Goal: Task Accomplishment & Management: Complete application form

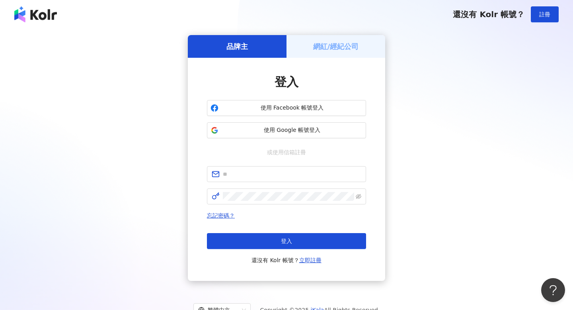
click at [313, 142] on div "登入 使用 Facebook 帳號登入 使用 Google 帳號登入 或使用信箱註冊 忘記密碼？ 登入 還沒有 Kolr 帳號？ 立即註冊" at bounding box center [286, 169] width 159 height 191
click at [313, 134] on span "使用 Google 帳號登入" at bounding box center [292, 130] width 141 height 8
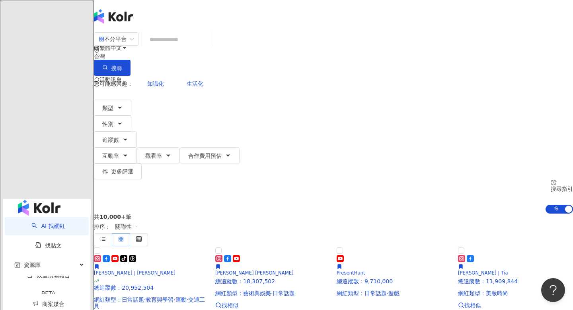
click at [210, 47] on input "search" at bounding box center [177, 39] width 64 height 15
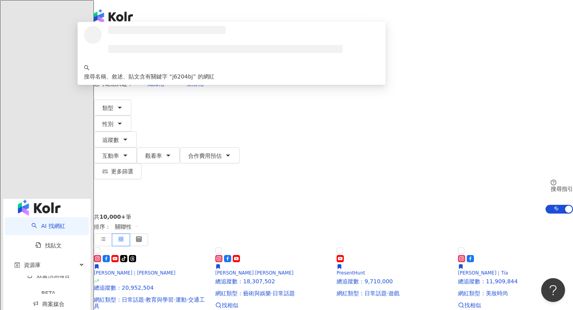
type input "*"
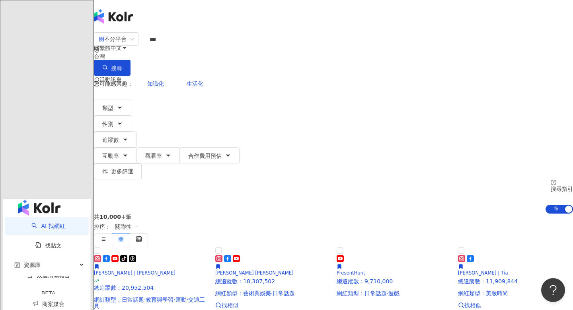
type input "***"
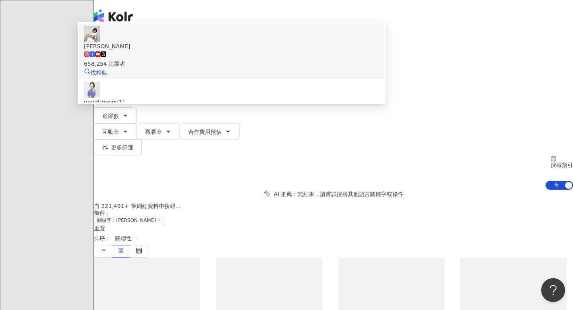
click at [240, 77] on div "吳淡如 658,254 追蹤者 找相似" at bounding box center [231, 51] width 295 height 51
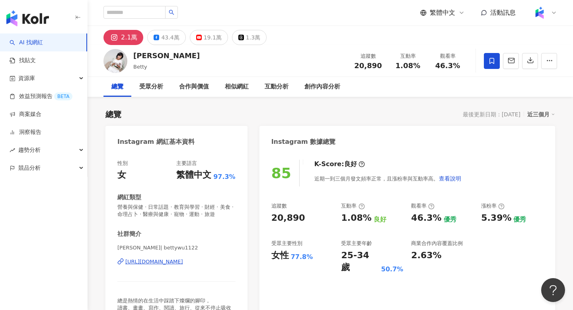
click at [35, 47] on link "AI 找網紅" at bounding box center [26, 43] width 33 height 8
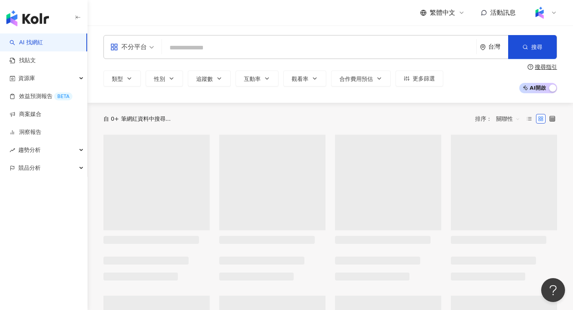
click at [185, 45] on input "search" at bounding box center [319, 47] width 308 height 15
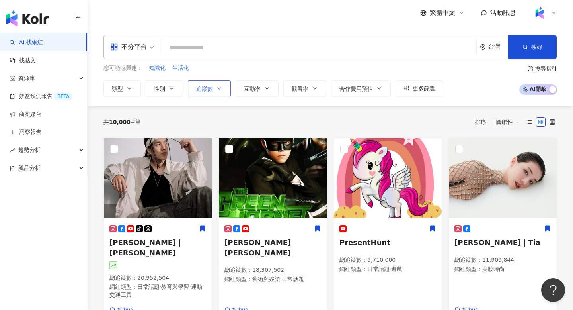
click at [203, 82] on button "追蹤數" at bounding box center [209, 88] width 43 height 16
click at [256, 48] on input "search" at bounding box center [319, 47] width 308 height 15
click at [262, 90] on button "互動率" at bounding box center [257, 88] width 43 height 16
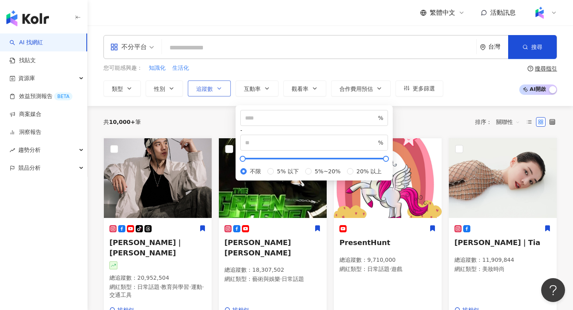
click at [201, 90] on span "追蹤數" at bounding box center [204, 89] width 17 height 6
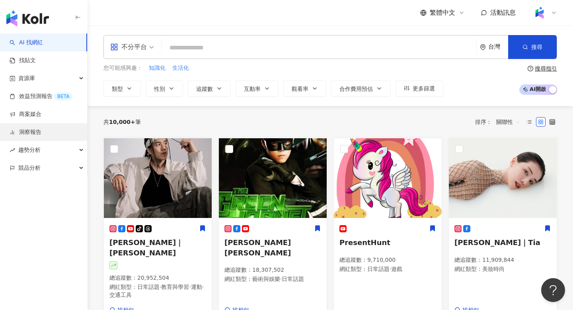
click at [37, 133] on link "洞察報告" at bounding box center [26, 132] width 32 height 8
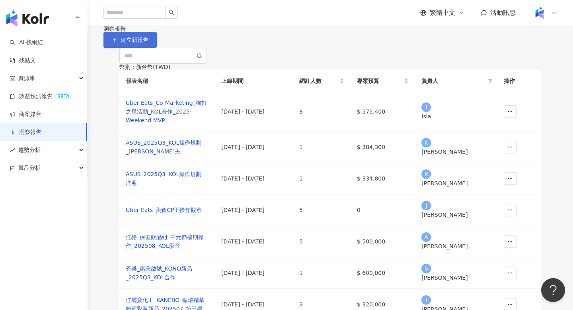
click at [149, 43] on span "建立新報告" at bounding box center [135, 40] width 28 height 6
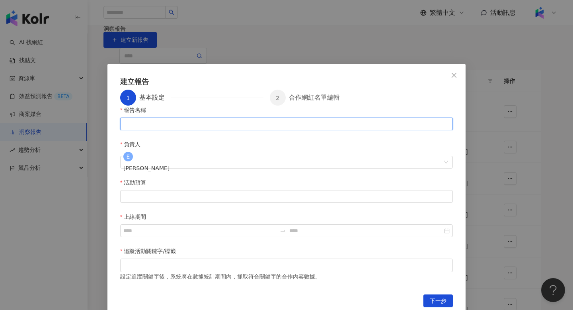
click at [217, 130] on input "報告名稱" at bounding box center [286, 123] width 333 height 13
paste input "**********"
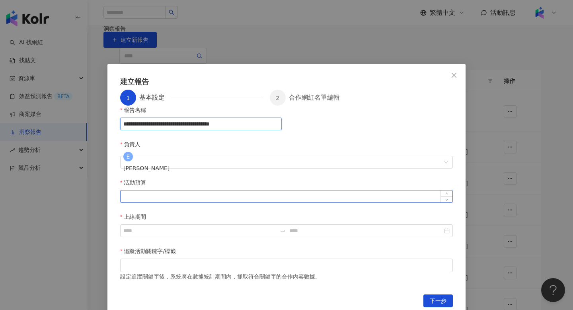
type input "**********"
click at [234, 190] on input "活動預算" at bounding box center [287, 196] width 332 height 12
type input "*"
type input "******"
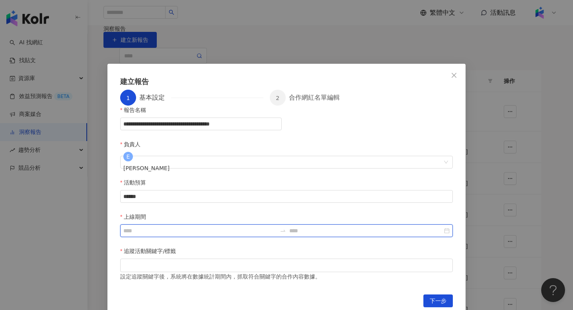
click at [277, 226] on input "上線期間" at bounding box center [199, 230] width 153 height 9
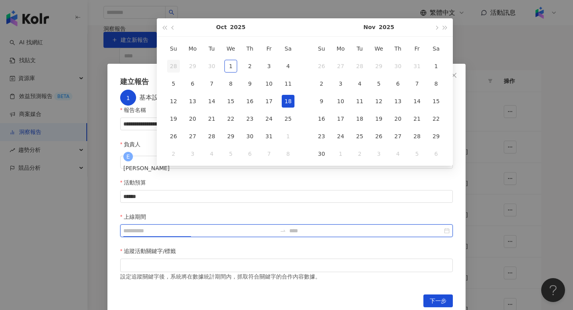
type input "**********"
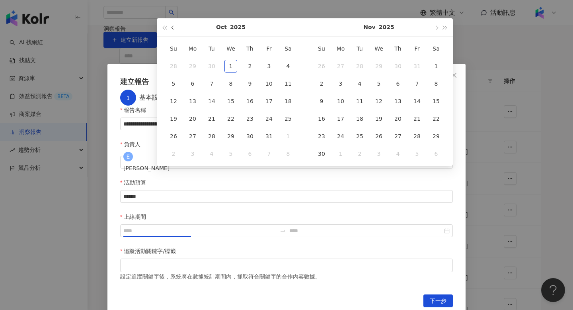
click at [170, 30] on button "button" at bounding box center [173, 27] width 9 height 18
type input "**********"
click at [169, 101] on div "14" at bounding box center [173, 101] width 13 height 13
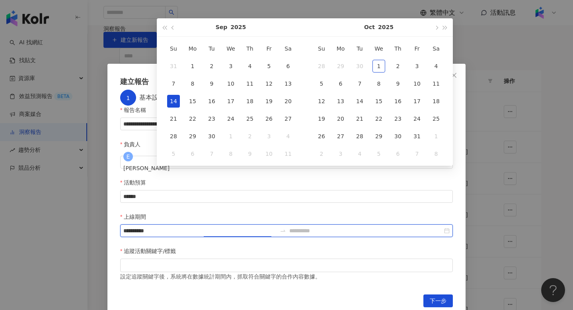
type input "**********"
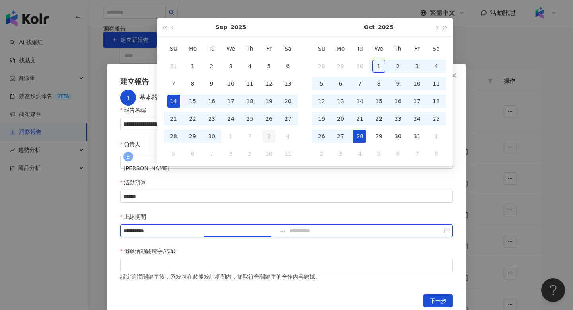
type input "**********"
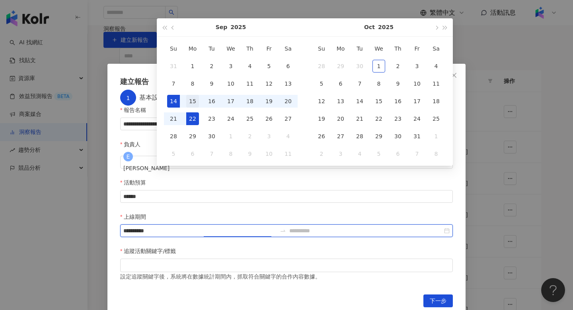
type input "**********"
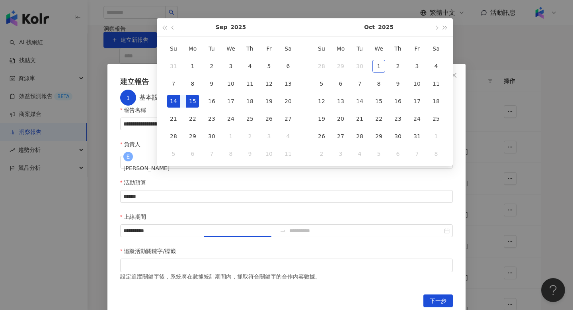
click at [193, 105] on div "15" at bounding box center [192, 101] width 13 height 13
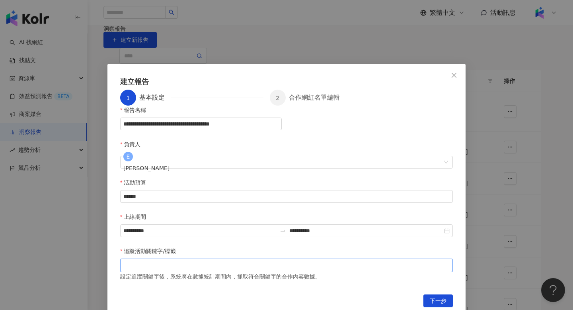
click at [289, 262] on div at bounding box center [287, 265] width 330 height 6
paste input "*****"
type input "*****"
click at [448, 294] on button "下一步" at bounding box center [438, 300] width 29 height 13
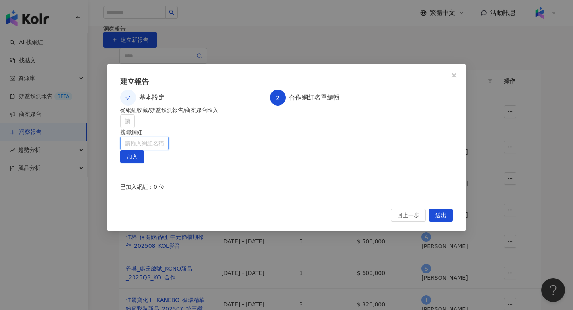
click at [164, 145] on input "search" at bounding box center [144, 143] width 39 height 13
type input "*"
type input "***"
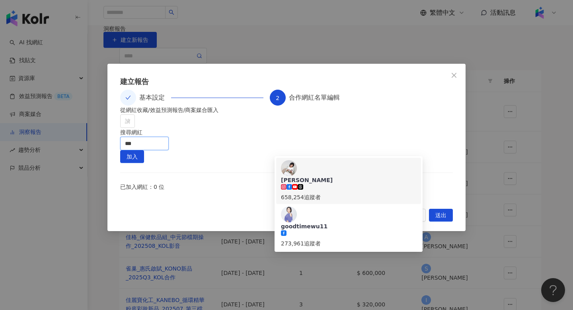
click at [303, 184] on icon at bounding box center [301, 187] width 6 height 6
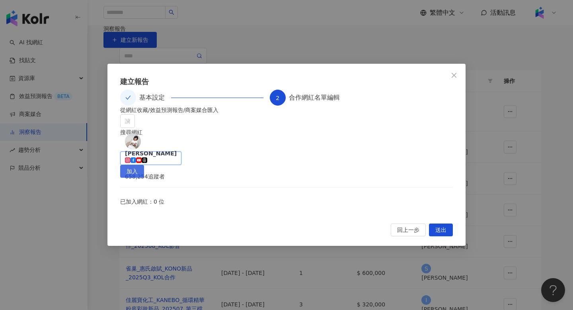
click at [144, 165] on button "加入" at bounding box center [132, 171] width 24 height 13
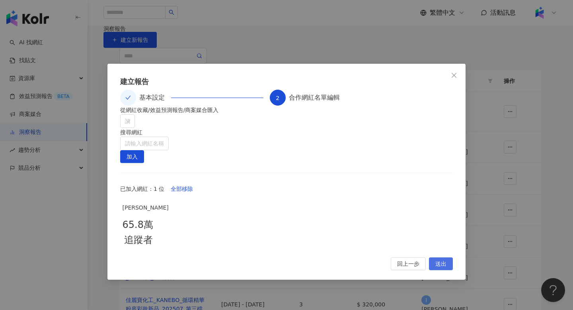
click at [443, 270] on span "送出" at bounding box center [441, 264] width 11 height 13
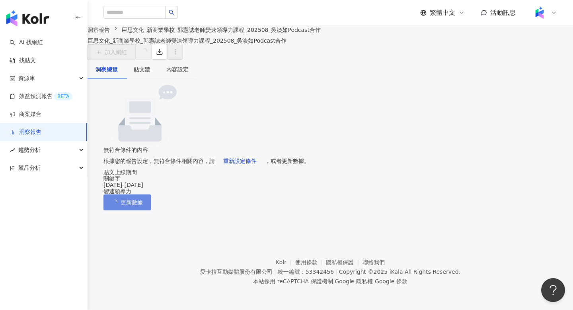
scroll to position [27, 0]
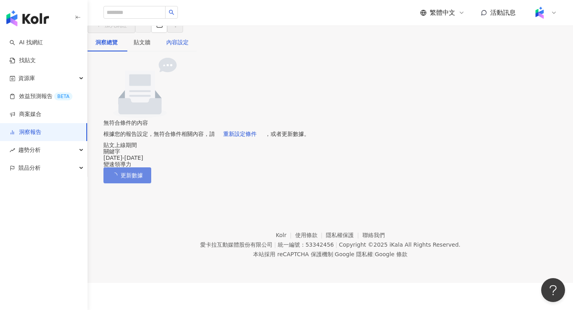
click at [189, 47] on div "內容設定" at bounding box center [177, 42] width 22 height 9
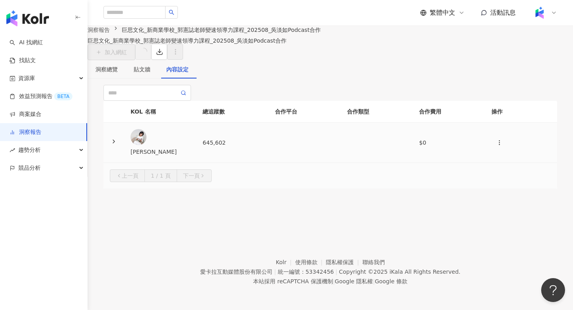
click at [196, 163] on td "[PERSON_NAME]" at bounding box center [160, 143] width 72 height 40
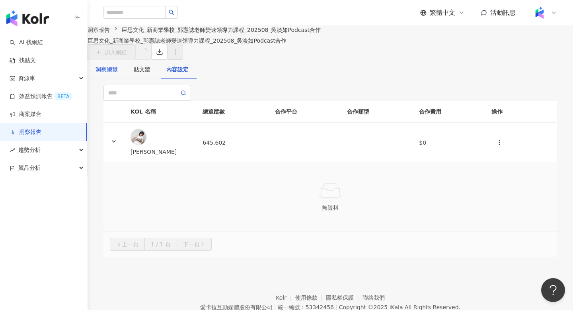
click at [118, 74] on div "洞察總覽" at bounding box center [107, 69] width 22 height 9
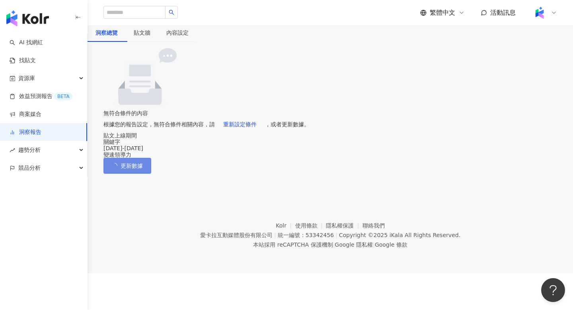
scroll to position [66, 0]
click at [335, 158] on div "變速領導力" at bounding box center [331, 154] width 454 height 6
click at [257, 127] on span "重新設定條件" at bounding box center [239, 124] width 33 height 6
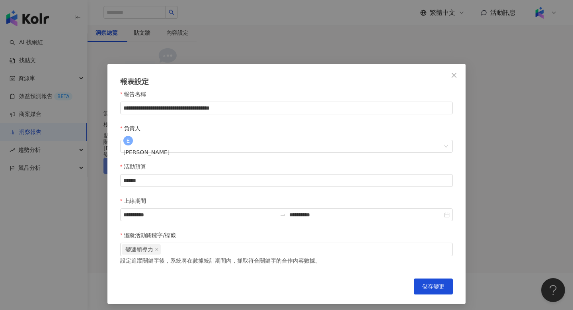
click at [244, 256] on div "設定追蹤關鍵字後，系統將在數據統計期間內，抓取符合關鍵字的合作內容數據。" at bounding box center [286, 260] width 333 height 9
click at [244, 243] on div "變速領導力" at bounding box center [287, 249] width 330 height 12
paste input "******"
type input "******"
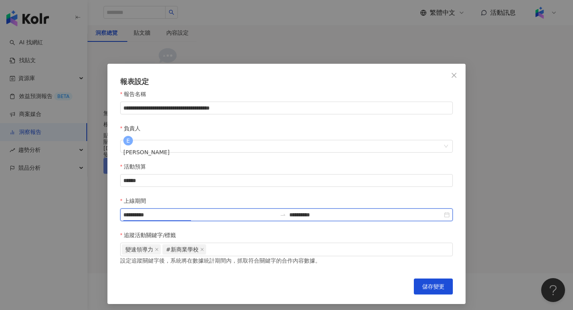
click at [277, 210] on input "**********" at bounding box center [199, 214] width 153 height 9
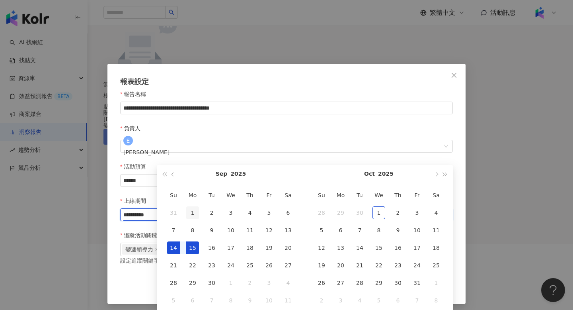
type input "**********"
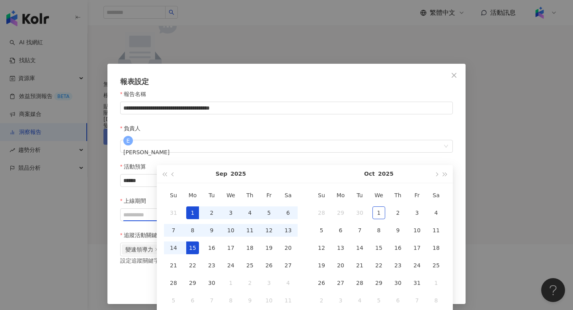
click at [191, 213] on div "1" at bounding box center [192, 212] width 13 height 13
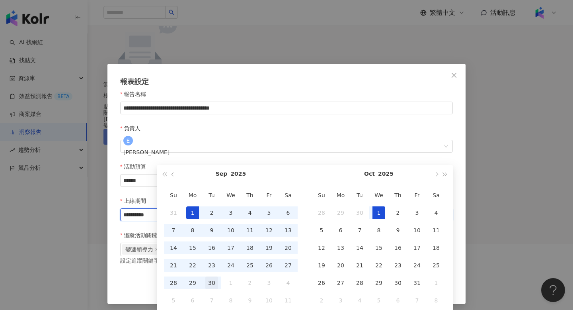
type input "**********"
click at [214, 284] on div "30" at bounding box center [211, 282] width 13 height 13
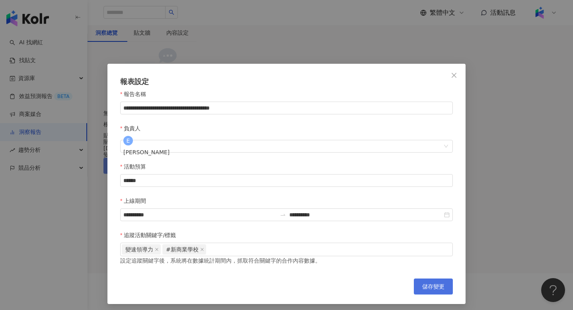
click at [432, 283] on span "儲存變更" at bounding box center [433, 286] width 22 height 6
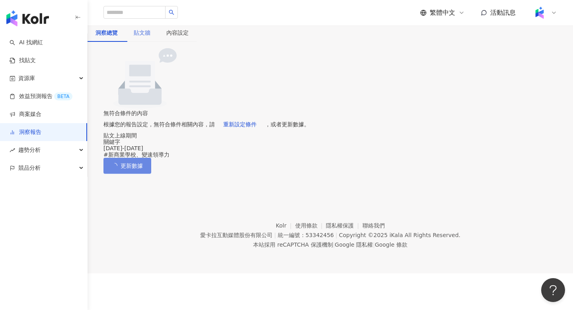
click at [158, 29] on div "貼文牆" at bounding box center [142, 32] width 33 height 18
click at [161, 30] on main "洞察報告 巨思文化_新商業學校_郭憲誌老師變速領導力課程_202508_吳淡如Podcast合作 巨思文化_新商業學校_郭憲誌老師變速領導力課程_202508…" at bounding box center [331, 81] width 486 height 185
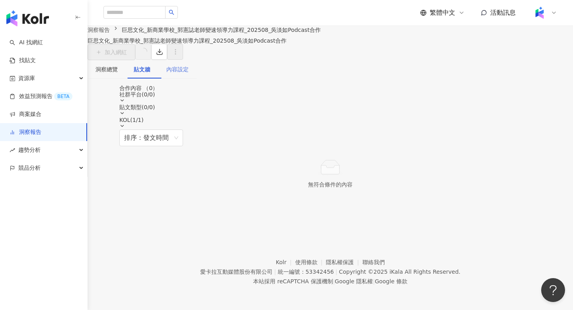
click at [192, 78] on div "內容設定" at bounding box center [177, 69] width 38 height 18
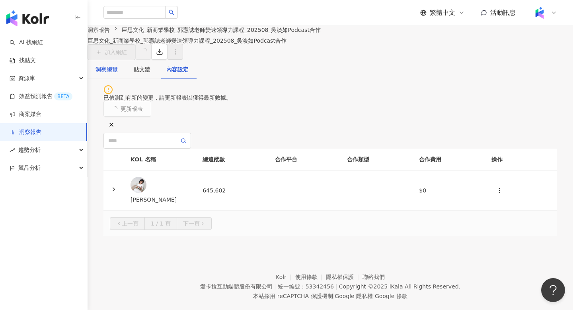
click at [118, 74] on div "洞察總覽" at bounding box center [107, 69] width 22 height 9
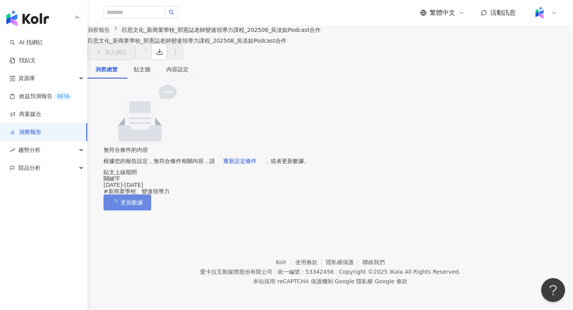
click at [118, 74] on div "洞察總覽" at bounding box center [107, 69] width 22 height 9
click at [257, 164] on span "重新設定條件" at bounding box center [239, 161] width 33 height 6
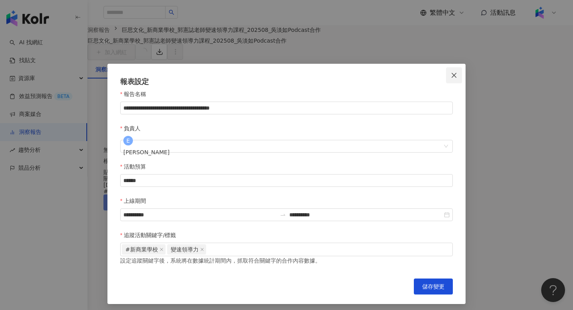
click at [456, 72] on button "Close" at bounding box center [454, 75] width 16 height 16
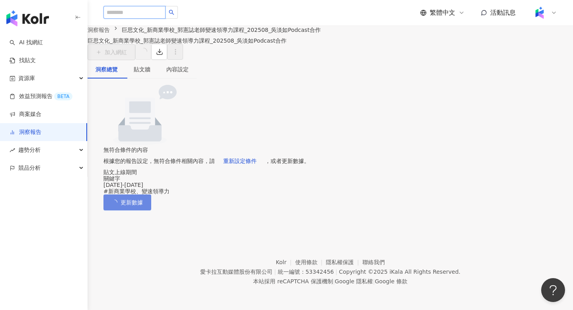
click at [137, 16] on input "search" at bounding box center [135, 12] width 62 height 13
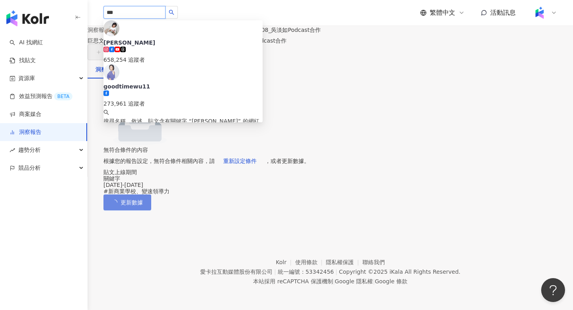
type input "***"
click at [194, 181] on div "無符合條件的內容 根據您的報告設定，無符合條件相關內容，請 重新設定條件 ，或者更新數據。 貼文上線期間 關鍵字 2025/9/1 - 2025/9/30 #…" at bounding box center [331, 148] width 454 height 126
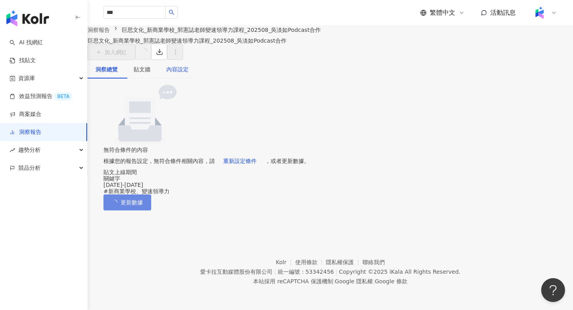
click at [189, 74] on div "內容設定" at bounding box center [177, 69] width 22 height 9
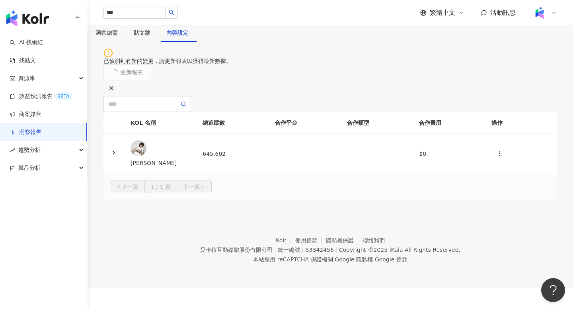
scroll to position [89, 0]
click at [190, 158] on div "[PERSON_NAME]" at bounding box center [160, 162] width 59 height 9
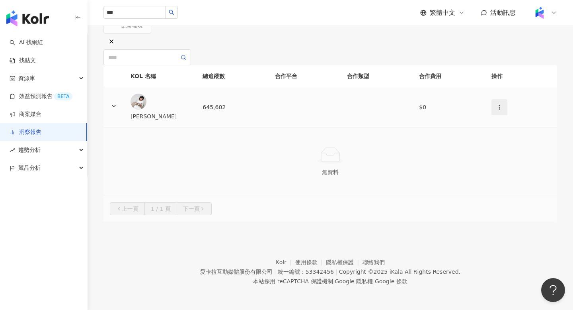
click at [492, 115] on button "button" at bounding box center [500, 107] width 16 height 16
click at [503, 176] on div "新增內容" at bounding box center [501, 180] width 28 height 9
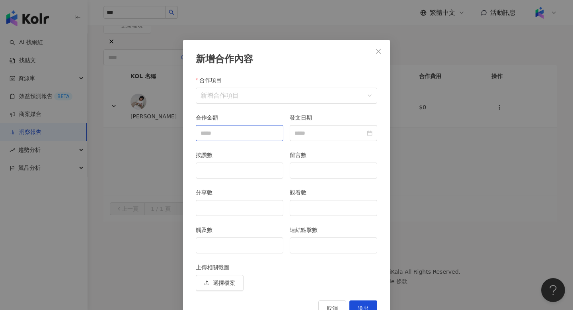
scroll to position [16, 0]
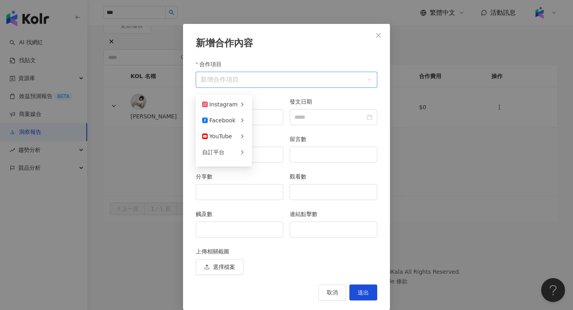
click at [246, 78] on input "合作項目" at bounding box center [287, 79] width 172 height 15
click at [231, 132] on div "YouTube" at bounding box center [217, 136] width 30 height 9
click at [279, 100] on div "貼文" at bounding box center [286, 104] width 55 height 9
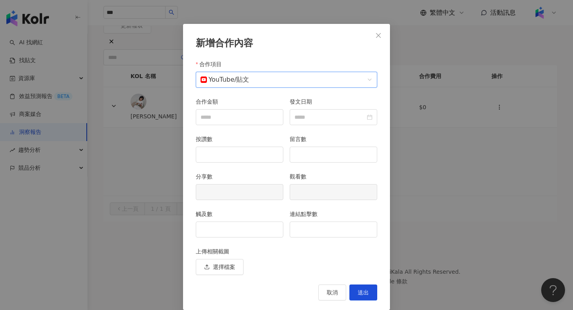
scroll to position [25, 0]
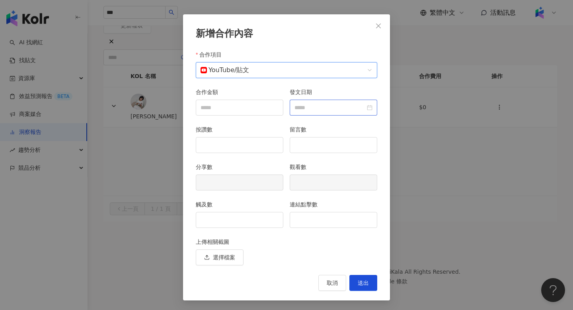
click at [365, 109] on div at bounding box center [334, 107] width 78 height 9
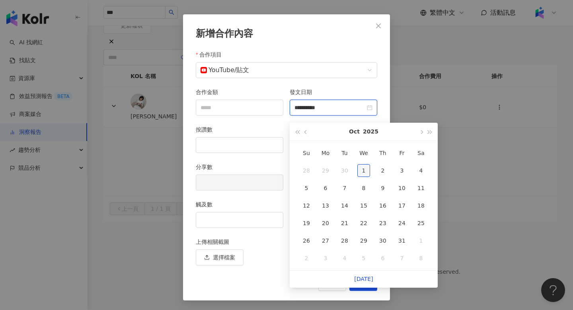
type input "**********"
click at [305, 129] on button "button" at bounding box center [306, 132] width 9 height 18
type input "**********"
click at [305, 182] on div "7" at bounding box center [306, 188] width 13 height 13
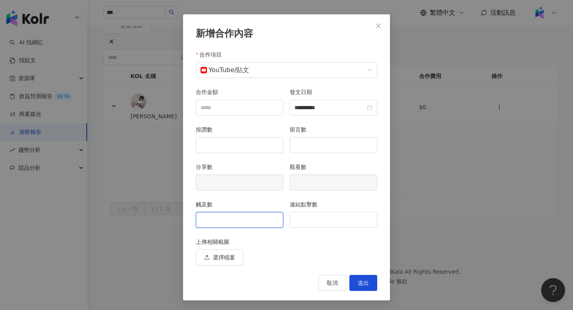
click at [225, 223] on input "觸及數" at bounding box center [239, 219] width 87 height 15
click at [368, 74] on span "YouTube / 貼文" at bounding box center [287, 70] width 172 height 15
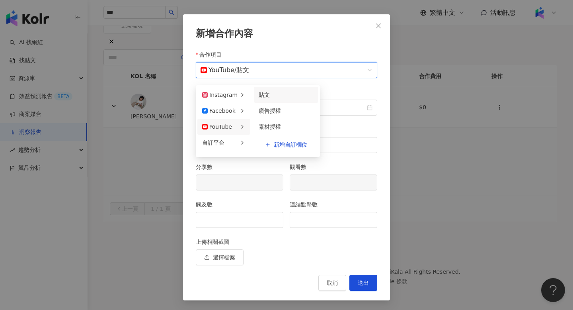
click at [272, 244] on div "上傳相關截圖" at bounding box center [287, 243] width 182 height 12
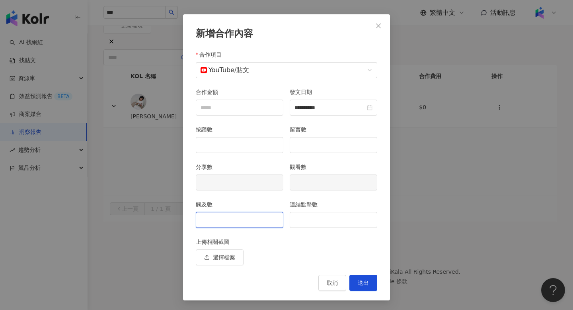
click at [252, 219] on input "觸及數" at bounding box center [239, 219] width 87 height 15
type input "*"
type input "****"
click at [366, 284] on span "送出" at bounding box center [363, 282] width 11 height 6
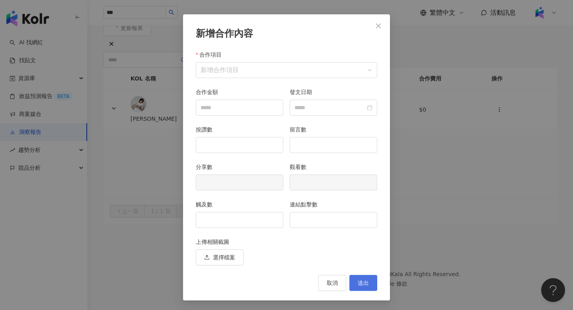
scroll to position [0, 0]
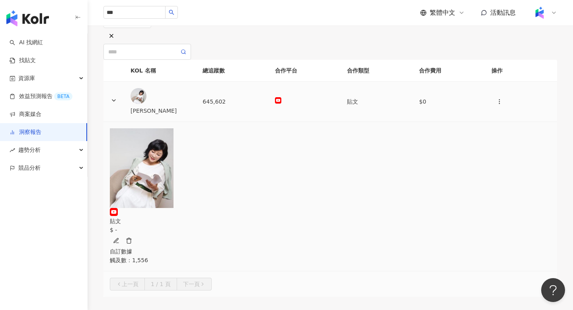
click at [485, 122] on td at bounding box center [521, 102] width 72 height 40
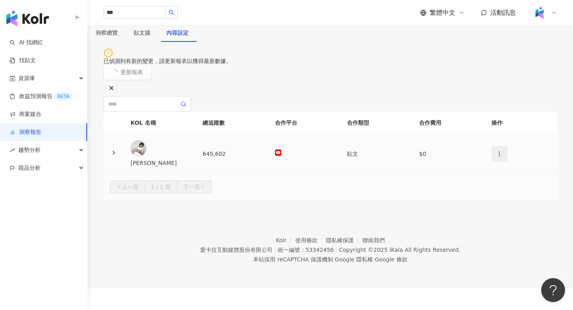
click at [492, 160] on button "button" at bounding box center [500, 154] width 16 height 16
click at [462, 157] on td "$0" at bounding box center [449, 154] width 72 height 40
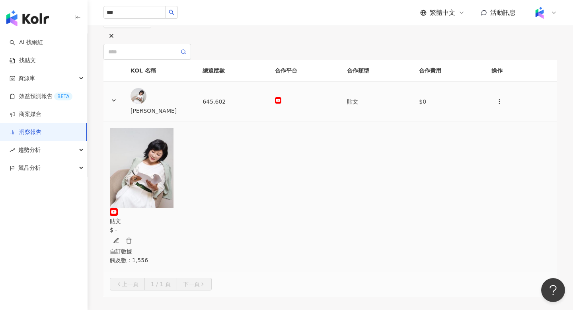
click at [497, 122] on td at bounding box center [521, 102] width 72 height 40
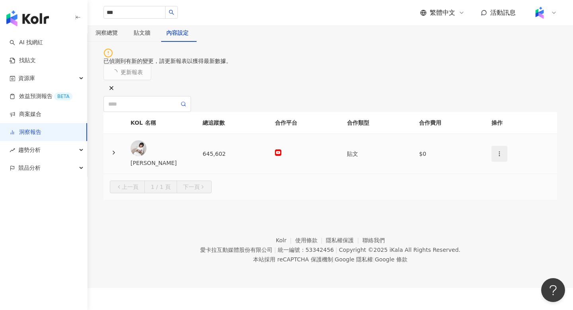
click at [496, 157] on icon "button" at bounding box center [499, 153] width 6 height 6
click at [492, 223] on icon at bounding box center [490, 226] width 6 height 6
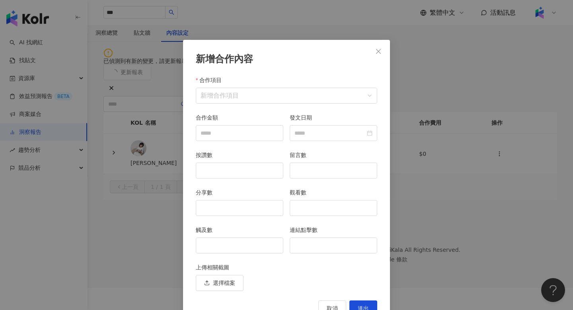
scroll to position [16, 0]
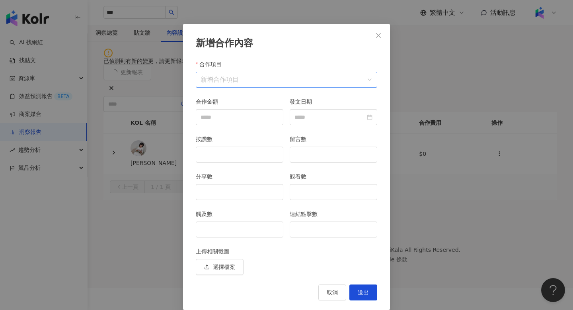
click at [347, 80] on input "合作項目" at bounding box center [287, 79] width 172 height 15
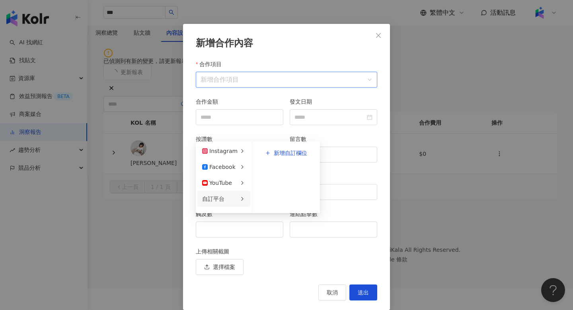
click at [220, 191] on li "自訂平台" at bounding box center [223, 199] width 53 height 16
click at [277, 147] on span "新增自訂欄位" at bounding box center [290, 153] width 33 height 13
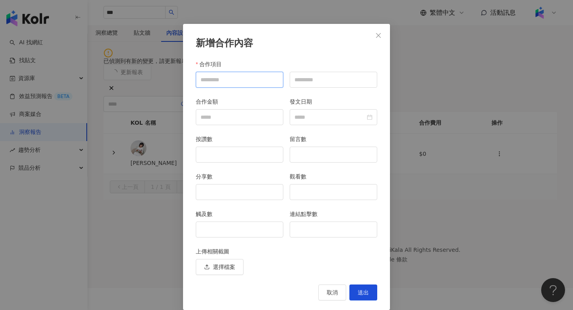
click at [254, 77] on input "合作項目" at bounding box center [240, 80] width 88 height 16
type input "*"
type input "*******"
click at [327, 85] on input "text" at bounding box center [334, 80] width 88 height 16
click at [264, 115] on input "合作金額" at bounding box center [239, 116] width 87 height 15
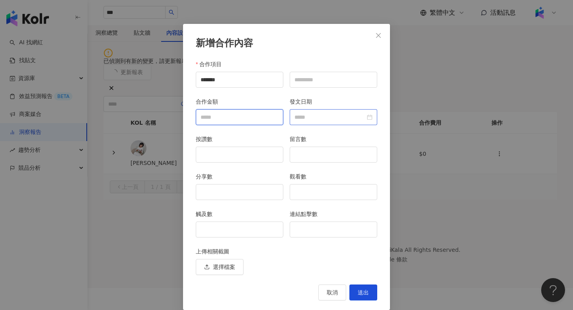
click at [362, 122] on div at bounding box center [334, 117] width 88 height 16
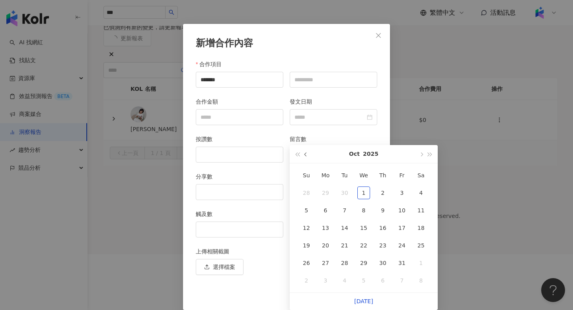
click at [304, 145] on button "button" at bounding box center [306, 154] width 9 height 18
type input "**********"
click at [305, 221] on div "14" at bounding box center [306, 227] width 13 height 13
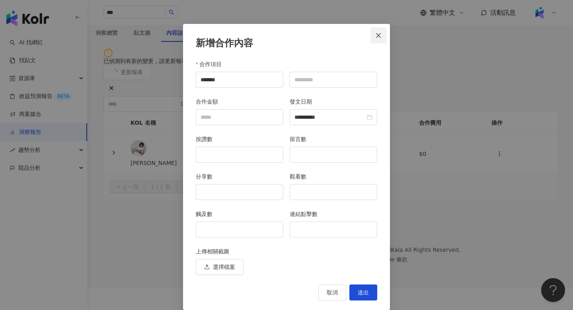
click at [373, 39] on button "Close" at bounding box center [379, 35] width 16 height 16
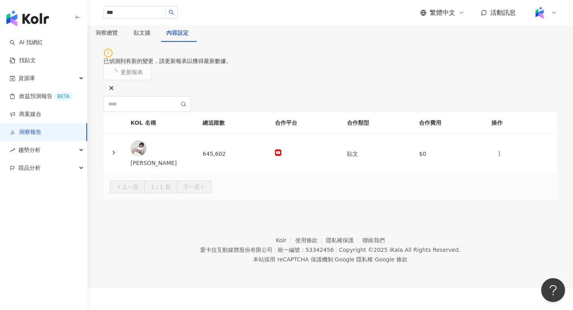
scroll to position [0, 0]
click at [496, 157] on icon "button" at bounding box center [499, 153] width 6 height 6
click at [488, 223] on icon at bounding box center [490, 226] width 6 height 6
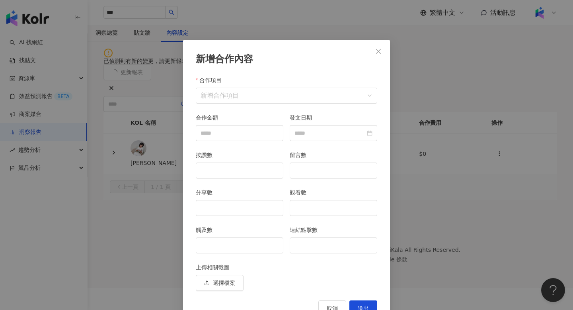
scroll to position [16, 0]
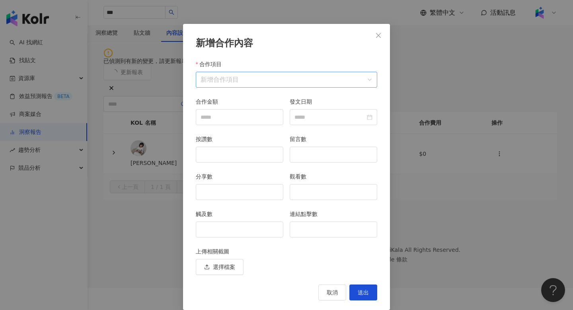
click at [292, 84] on input "合作項目" at bounding box center [287, 79] width 172 height 15
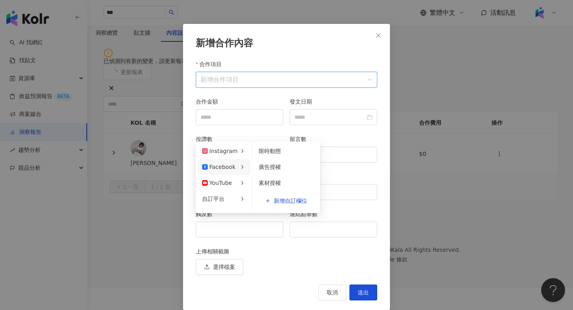
click at [213, 159] on li "Facebook" at bounding box center [223, 167] width 53 height 16
click at [242, 164] on icon at bounding box center [242, 167] width 6 height 6
click at [236, 175] on div "分享數" at bounding box center [240, 178] width 88 height 12
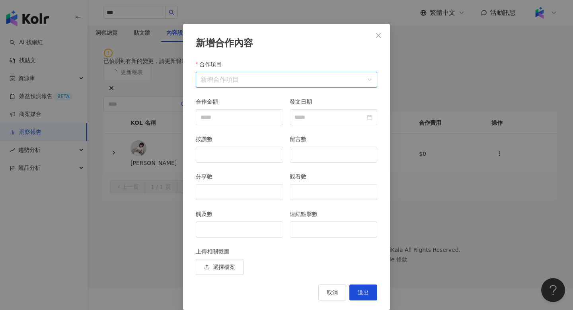
click at [233, 86] on input "合作項目" at bounding box center [287, 79] width 172 height 15
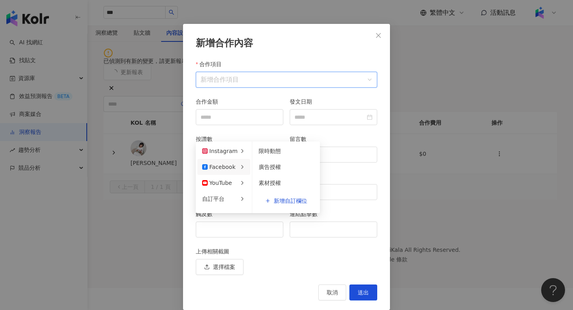
click at [226, 162] on div "Facebook" at bounding box center [218, 166] width 33 height 9
click at [284, 195] on span "新增自訂欄位" at bounding box center [290, 201] width 33 height 13
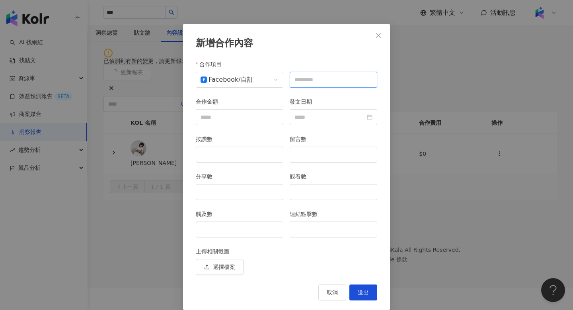
click at [317, 78] on input "text" at bounding box center [334, 80] width 88 height 16
click at [380, 36] on icon "close" at bounding box center [378, 35] width 6 height 6
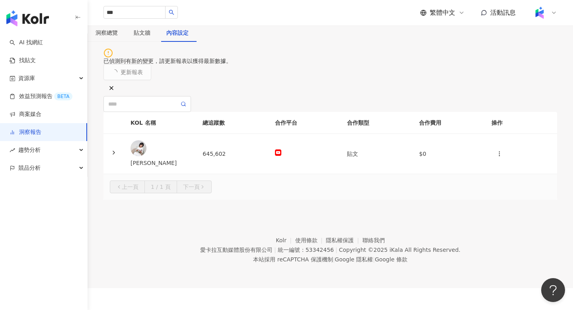
scroll to position [23, 0]
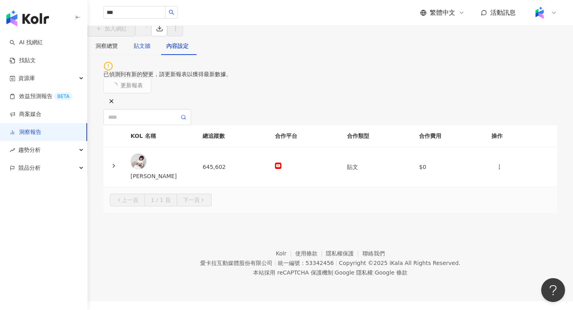
click at [150, 50] on div "貼文牆" at bounding box center [142, 45] width 17 height 9
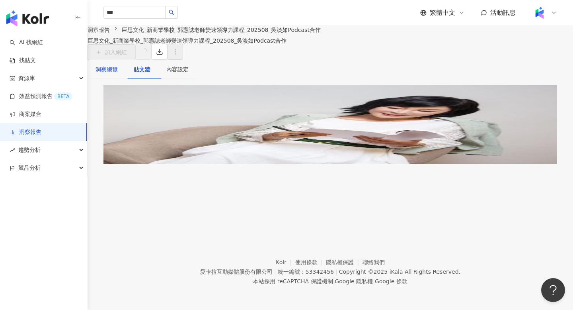
click at [118, 74] on div "洞察總覽" at bounding box center [107, 69] width 22 height 9
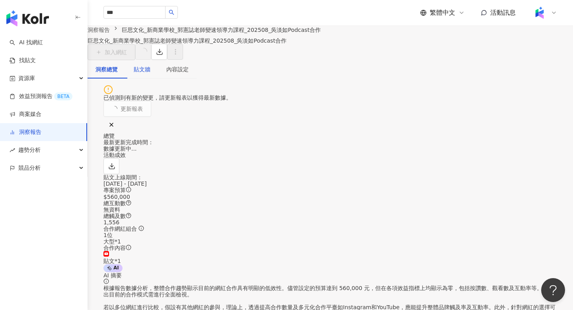
click at [150, 74] on div "貼文牆" at bounding box center [142, 69] width 17 height 9
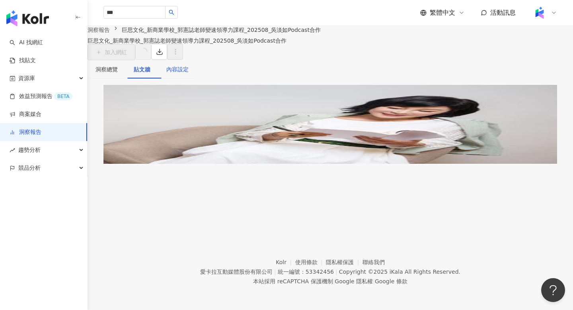
click at [189, 74] on div "內容設定" at bounding box center [177, 69] width 22 height 9
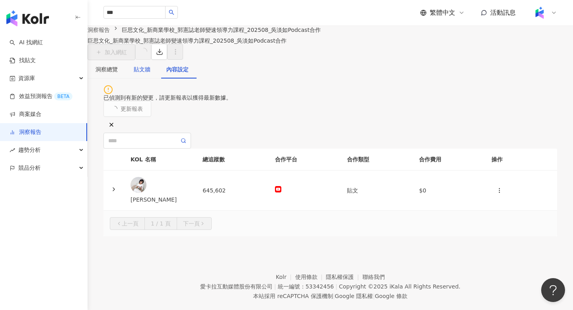
click at [150, 74] on div "貼文牆" at bounding box center [142, 69] width 17 height 9
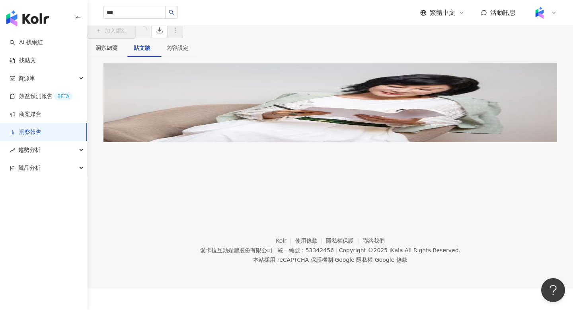
scroll to position [24, 0]
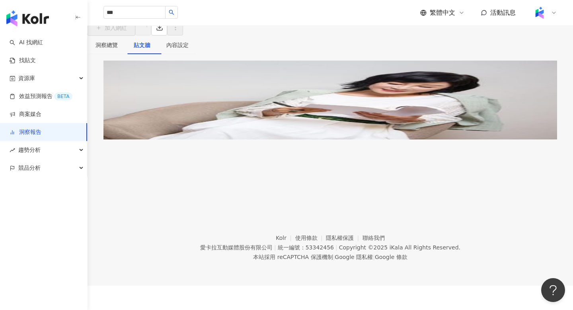
click at [178, 139] on img at bounding box center [331, 100] width 454 height 79
click at [203, 20] on div "巨思文化_新商業學校_郭憲誌老師變速領導力課程_202508_吳淡如Podcast合作" at bounding box center [204, 16] width 233 height 6
click at [189, 49] on div "內容設定" at bounding box center [177, 45] width 22 height 9
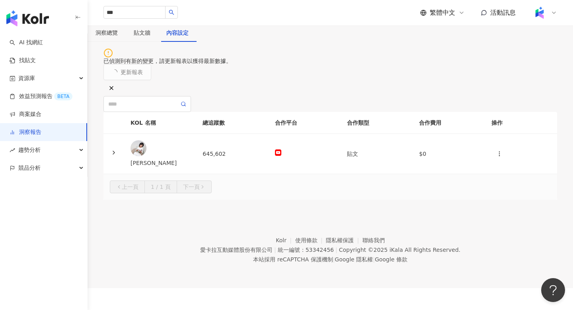
scroll to position [74, 0]
click at [190, 167] on div "[PERSON_NAME]" at bounding box center [160, 162] width 59 height 9
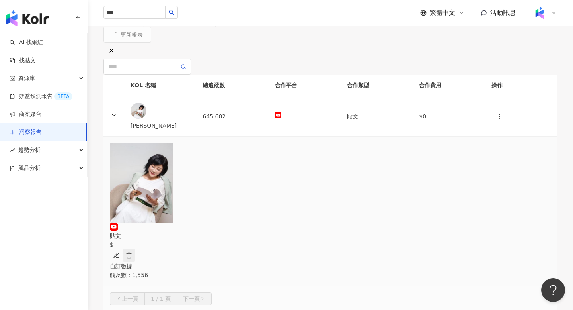
click at [132, 252] on icon "button" at bounding box center [129, 255] width 6 height 6
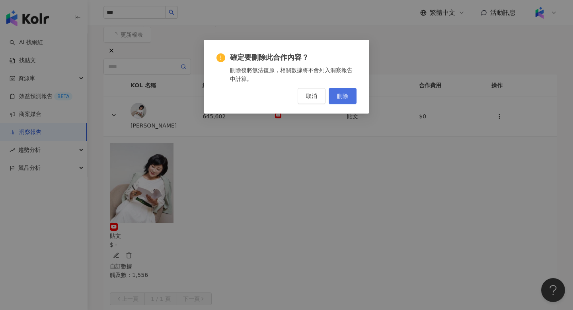
click at [338, 102] on button "刪除" at bounding box center [343, 96] width 28 height 16
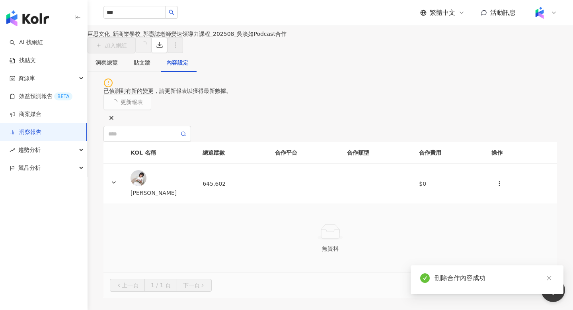
scroll to position [0, 0]
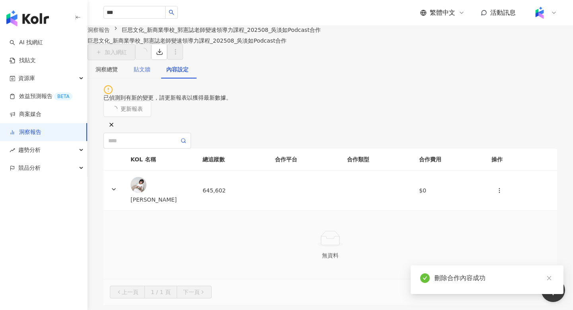
click at [148, 78] on div "貼文牆" at bounding box center [142, 69] width 33 height 18
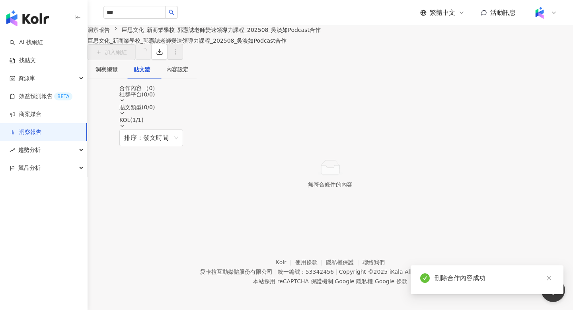
scroll to position [25, 0]
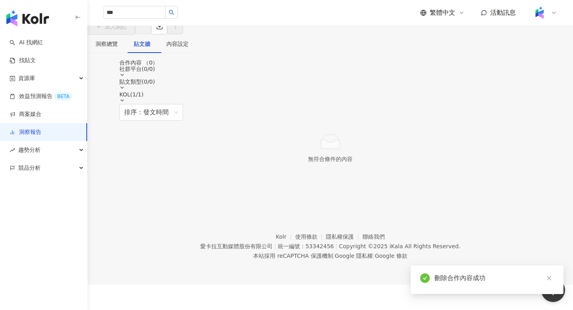
click at [114, 18] on div "巨思文化_新商業學校_郭憲誌老師變速領導力課程_202508_吳淡如Podcast合作" at bounding box center [204, 15] width 233 height 6
click at [115, 48] on div "洞察總覽" at bounding box center [107, 43] width 22 height 9
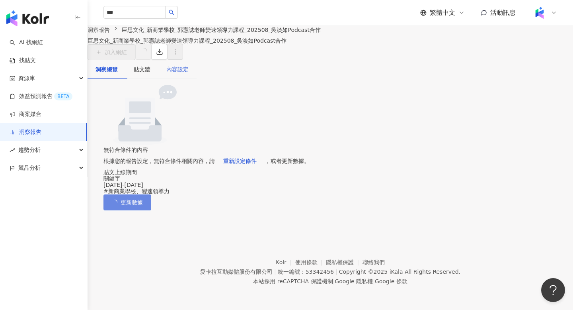
click at [197, 78] on div "內容設定" at bounding box center [177, 69] width 38 height 18
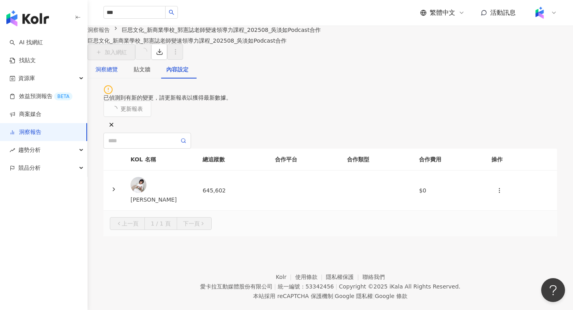
click at [118, 74] on div "洞察總覽" at bounding box center [107, 69] width 22 height 9
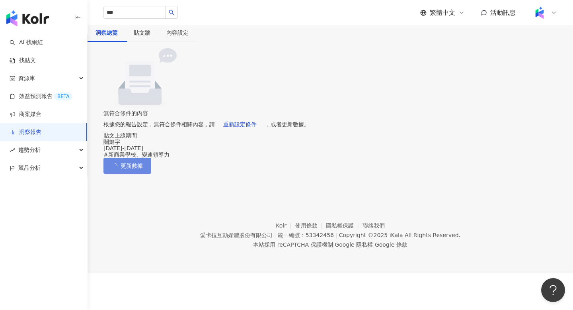
scroll to position [40, 0]
click at [265, 132] on button "重新設定條件" at bounding box center [240, 124] width 50 height 16
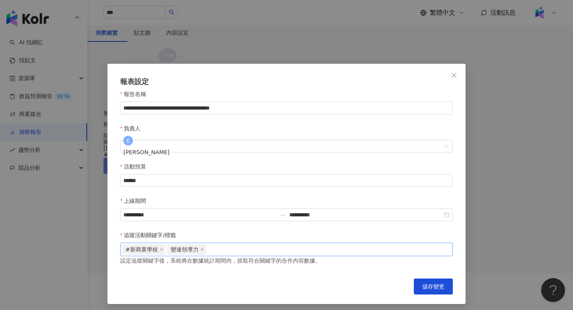
click at [338, 243] on div "#新商業學校 變速領導力" at bounding box center [287, 249] width 330 height 12
paste input "***"
type input "***"
click at [452, 278] on button "儲存變更" at bounding box center [433, 286] width 39 height 16
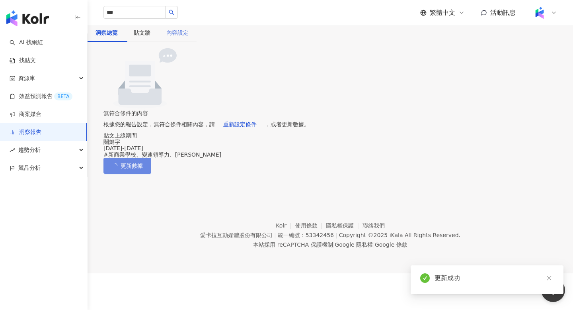
click at [197, 42] on div "內容設定" at bounding box center [177, 32] width 38 height 18
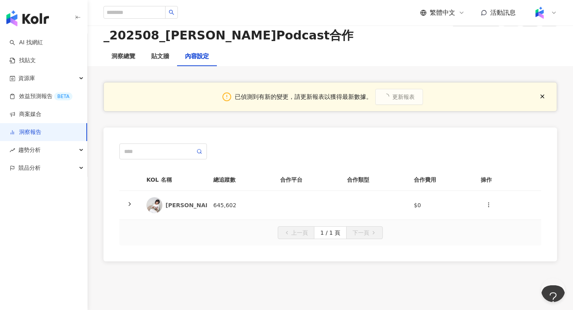
scroll to position [45, 0]
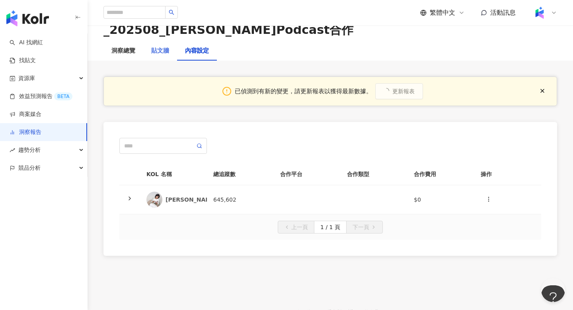
click at [161, 60] on div "貼文牆" at bounding box center [160, 50] width 34 height 19
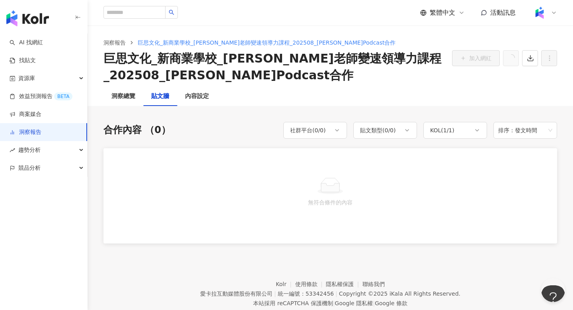
click at [161, 53] on div "巨思文化_新商業學校_郭憲誌老師變速領導力課程_202508_吳淡如Podcast合作" at bounding box center [275, 66] width 342 height 33
click at [123, 99] on div "洞察總覽" at bounding box center [123, 97] width 24 height 10
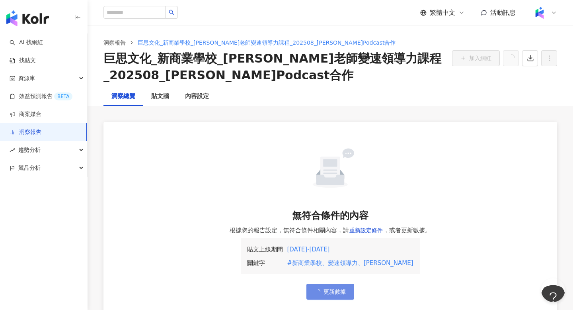
click at [41, 136] on link "洞察報告" at bounding box center [26, 132] width 32 height 8
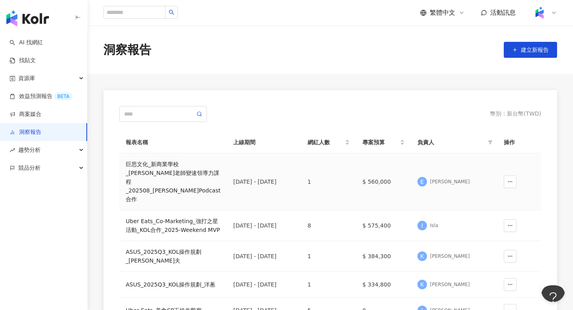
click at [444, 178] on div "Eva Huang" at bounding box center [450, 181] width 40 height 7
click at [174, 175] on div "巨思文化_新商業學校_郭憲誌老師變速領導力課程_202508_吳淡如Podcast合作" at bounding box center [173, 182] width 95 height 44
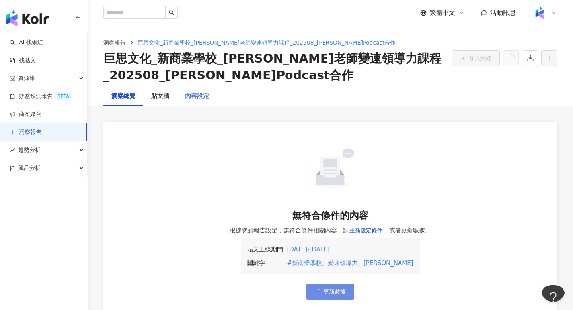
click at [199, 104] on div "內容設定" at bounding box center [197, 96] width 40 height 19
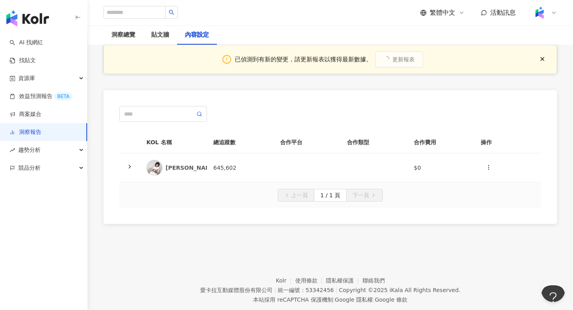
scroll to position [87, 0]
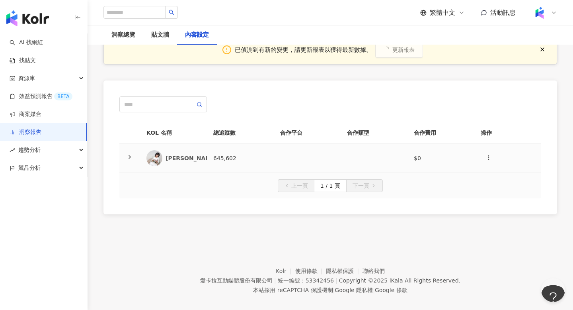
click at [253, 166] on td "645,602" at bounding box center [240, 158] width 67 height 29
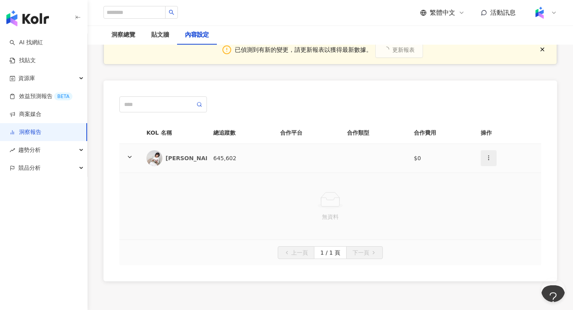
click at [491, 163] on button "button" at bounding box center [489, 158] width 16 height 16
click at [490, 179] on line at bounding box center [490, 177] width 0 height 3
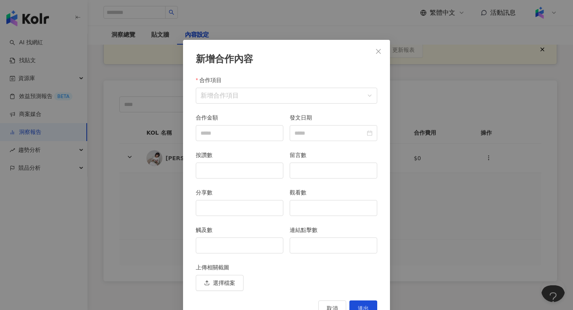
scroll to position [16, 0]
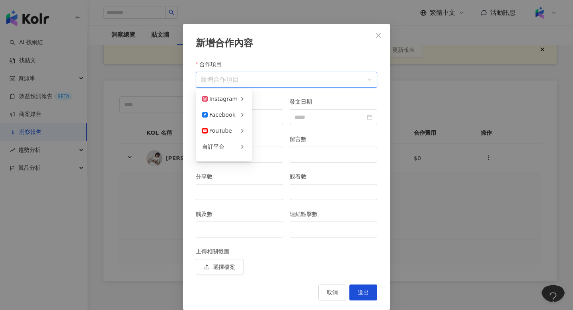
click at [314, 82] on input "合作項目" at bounding box center [287, 79] width 172 height 15
click at [214, 132] on div "YouTube" at bounding box center [217, 130] width 30 height 9
click at [266, 94] on div "貼文" at bounding box center [280, 98] width 43 height 9
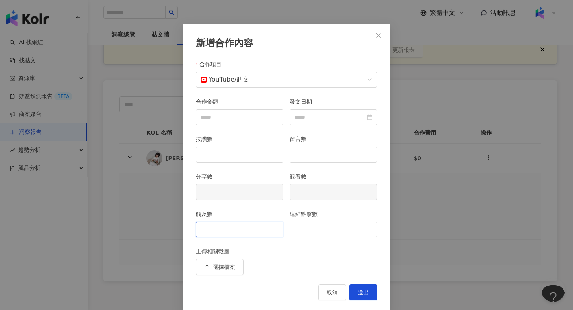
click at [260, 226] on input "觸及數" at bounding box center [239, 229] width 87 height 15
type input "*"
type input "****"
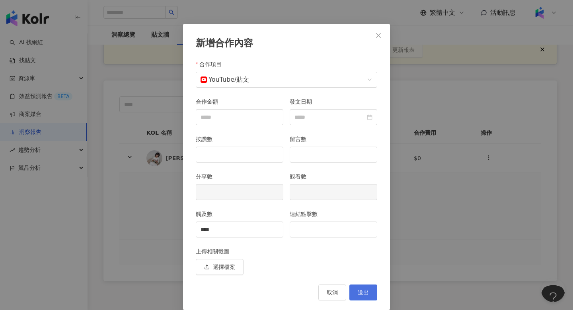
click at [352, 291] on button "送出" at bounding box center [364, 292] width 28 height 16
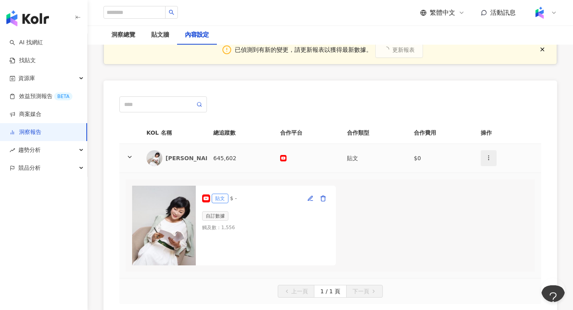
click at [493, 154] on button "button" at bounding box center [489, 158] width 16 height 16
click at [490, 157] on icon "button" at bounding box center [489, 157] width 6 height 6
click at [489, 157] on icon "button" at bounding box center [489, 157] width 6 height 6
click at [490, 174] on icon at bounding box center [490, 177] width 6 height 6
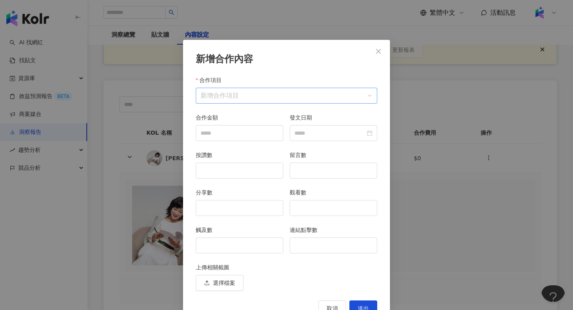
scroll to position [16, 0]
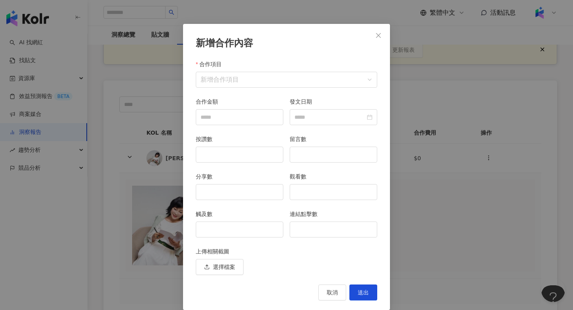
click at [255, 88] on div "合作項目 新增合作項目" at bounding box center [287, 78] width 188 height 37
click at [255, 84] on input "合作項目" at bounding box center [287, 79] width 172 height 15
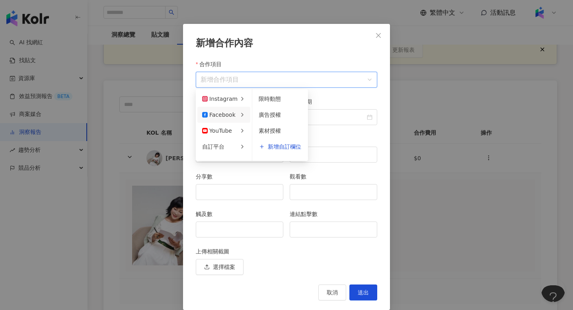
click at [235, 118] on div "Facebook" at bounding box center [219, 114] width 35 height 9
click at [268, 144] on span "新增自訂欄位" at bounding box center [284, 147] width 33 height 6
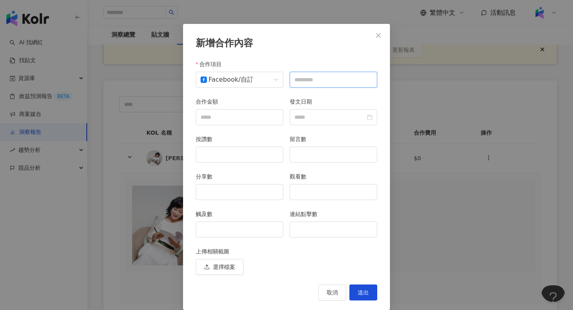
click at [319, 74] on input "text" at bounding box center [334, 80] width 88 height 16
type input "*"
type input "**"
click at [264, 289] on div "取消 送出" at bounding box center [287, 292] width 182 height 16
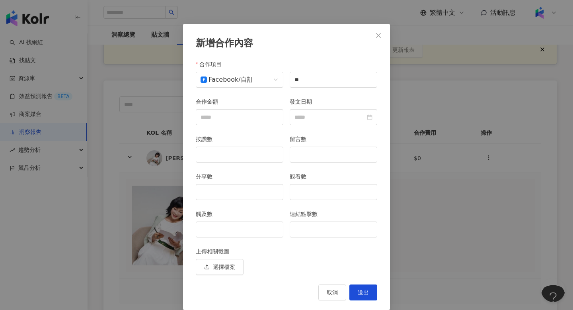
click at [315, 128] on div "發文日期" at bounding box center [334, 115] width 94 height 37
click at [346, 111] on div at bounding box center [334, 117] width 88 height 16
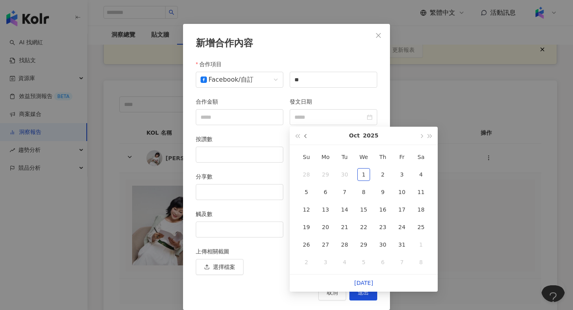
click at [304, 139] on button "button" at bounding box center [306, 136] width 9 height 18
type input "**********"
click at [366, 178] on div "3" at bounding box center [364, 174] width 13 height 13
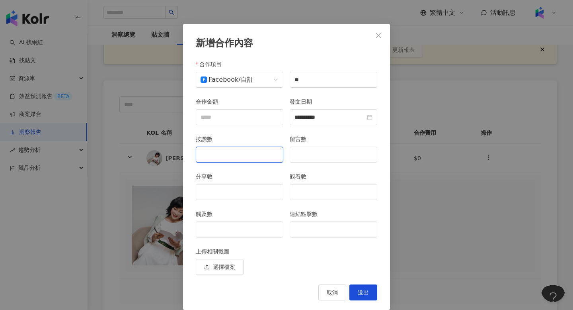
click at [238, 154] on input "按讚數" at bounding box center [239, 154] width 87 height 15
type input "*"
type input "****"
click at [308, 159] on input "留言數" at bounding box center [333, 154] width 87 height 15
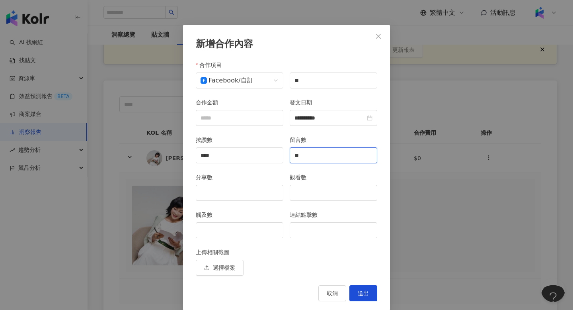
type input "**"
click at [214, 188] on input "分享數" at bounding box center [239, 192] width 87 height 15
type input "*"
click at [228, 225] on input "觸及數" at bounding box center [239, 230] width 87 height 15
type input "*****"
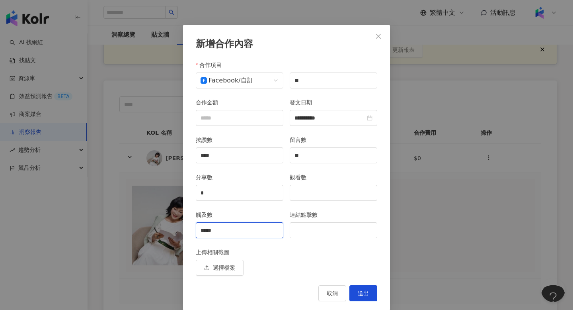
click at [238, 230] on input "*****" at bounding box center [239, 230] width 87 height 15
click at [325, 187] on input "觀看數" at bounding box center [333, 192] width 87 height 15
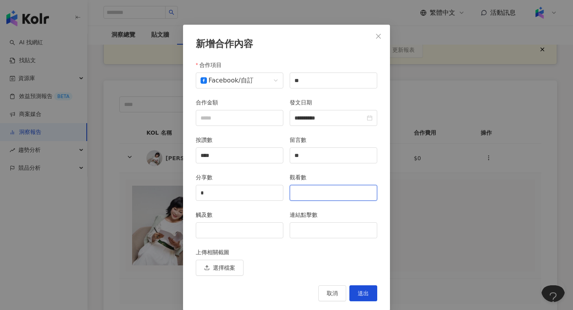
paste input "*****"
type input "*****"
click at [243, 245] on div "觸及數" at bounding box center [240, 228] width 94 height 37
click at [243, 229] on input "觸及數" at bounding box center [239, 230] width 87 height 15
type input "*****"
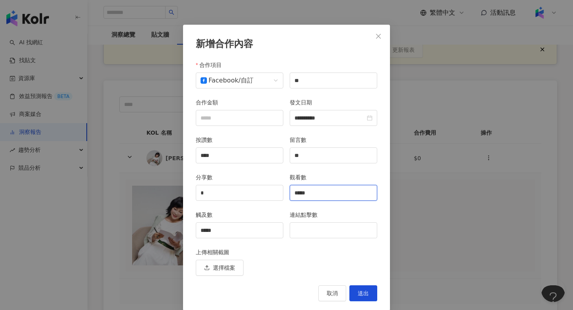
click at [328, 192] on input "*****" at bounding box center [333, 192] width 87 height 15
type input "*"
click at [311, 264] on div "選擇檔案" at bounding box center [287, 268] width 182 height 16
click at [367, 295] on span "送出" at bounding box center [363, 293] width 11 height 6
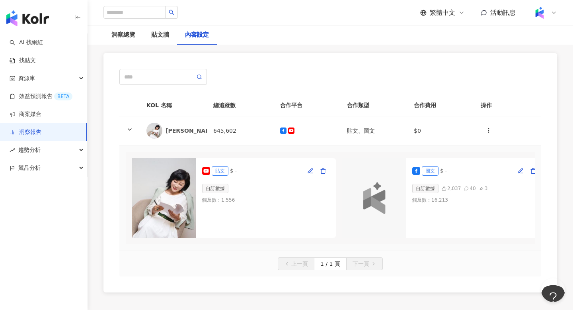
scroll to position [111, 0]
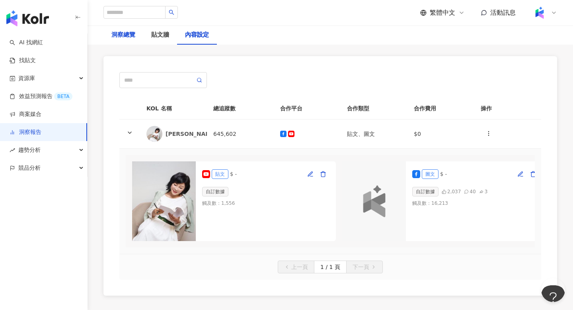
click at [121, 39] on div "洞察總覽" at bounding box center [123, 35] width 24 height 10
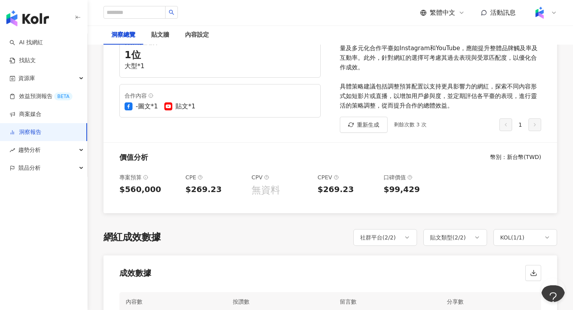
scroll to position [424, 0]
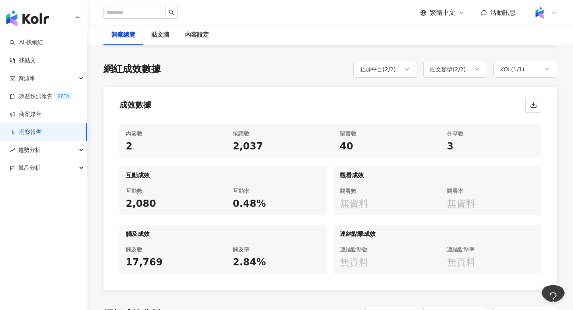
click at [124, 33] on div "洞察總覽" at bounding box center [123, 35] width 24 height 10
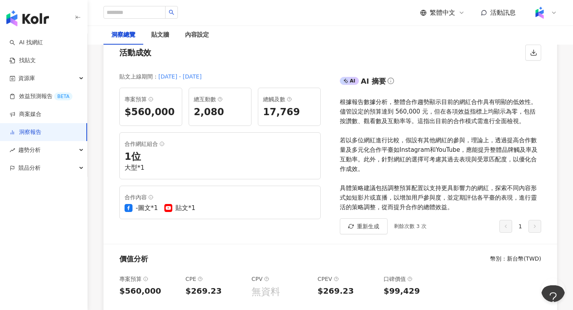
scroll to position [0, 0]
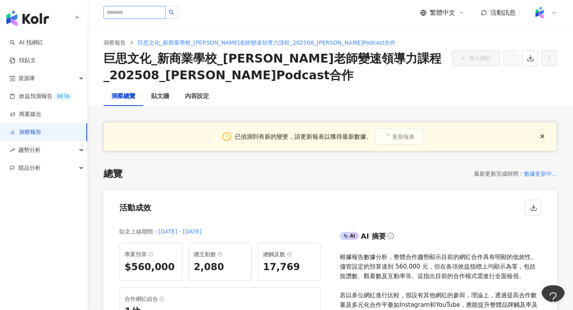
click at [131, 15] on input "search" at bounding box center [135, 12] width 62 height 13
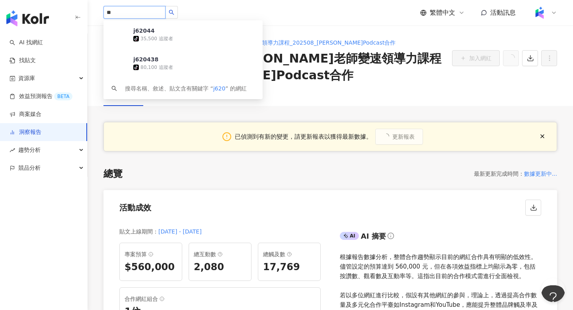
type input "*"
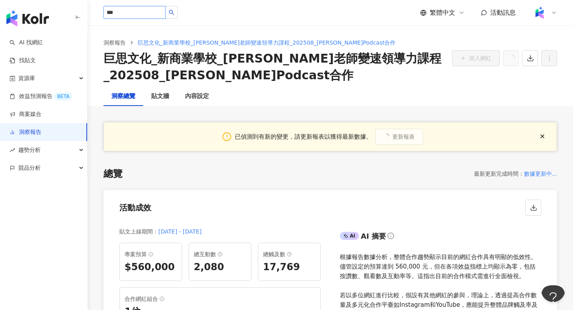
type input "***"
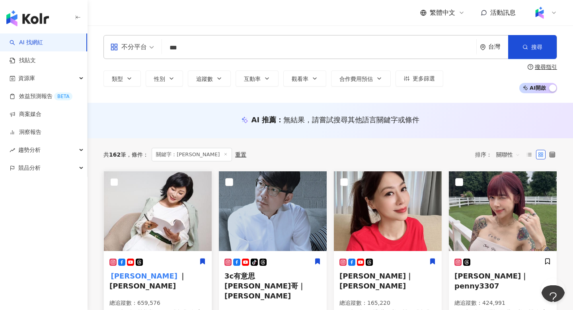
click at [168, 237] on img at bounding box center [158, 211] width 108 height 80
click at [40, 133] on link "洞察報告" at bounding box center [26, 132] width 32 height 8
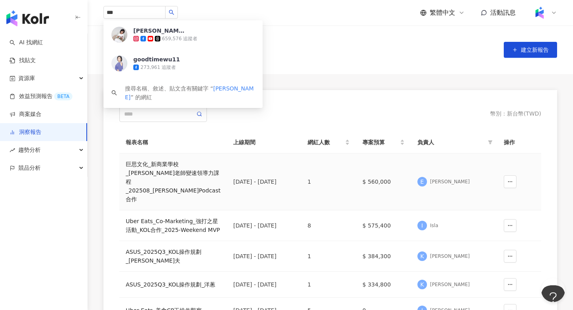
click at [150, 186] on div "巨思文化_新商業學校_郭憲誌老師變速領導力課程_202508_吳淡如Podcast合作" at bounding box center [173, 182] width 95 height 44
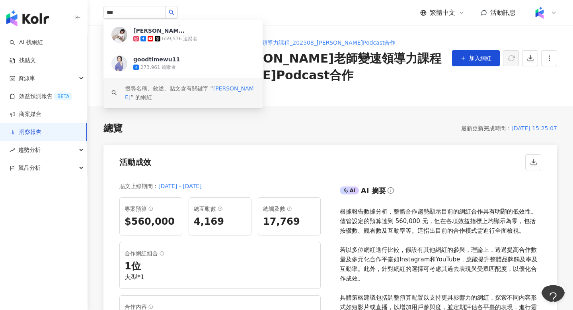
click at [336, 125] on div "總覽 最新更新完成時間 ： 2025/10/01 15:25:07" at bounding box center [331, 129] width 454 height 14
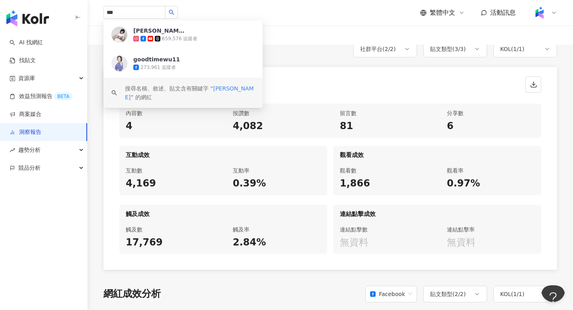
scroll to position [397, 0]
click at [277, 70] on div "成效數據" at bounding box center [331, 81] width 454 height 30
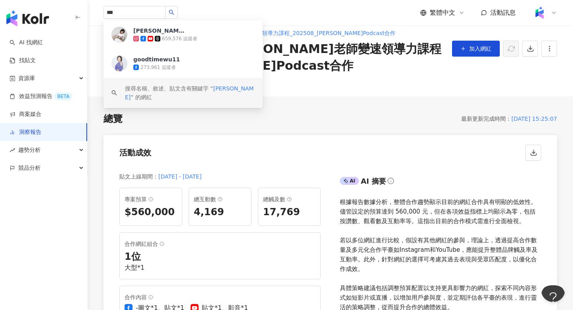
scroll to position [0, 0]
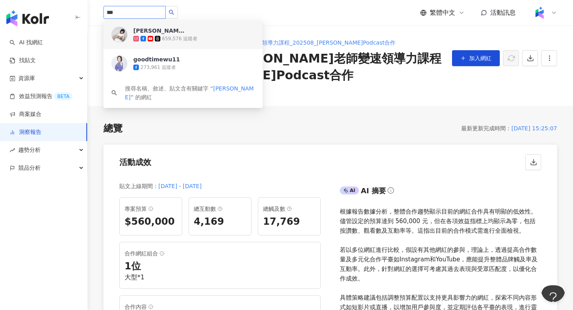
click at [135, 14] on input "***" at bounding box center [135, 12] width 62 height 13
type input "*"
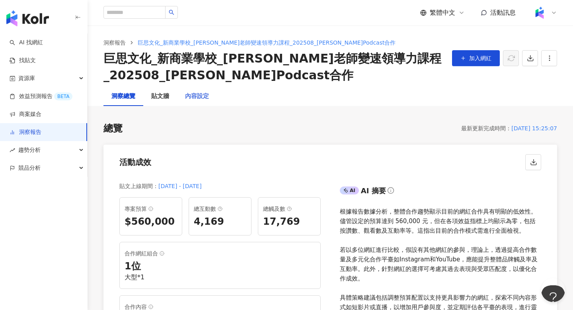
click at [198, 103] on div "內容設定" at bounding box center [197, 96] width 40 height 19
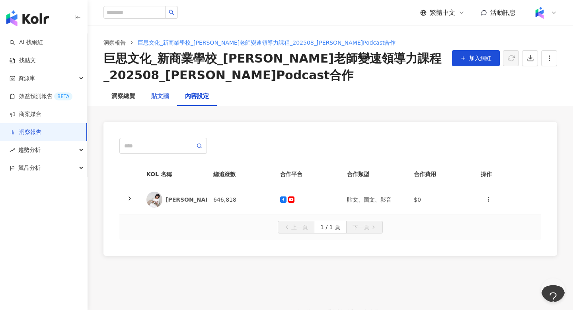
click at [174, 99] on div "貼文牆" at bounding box center [160, 96] width 34 height 19
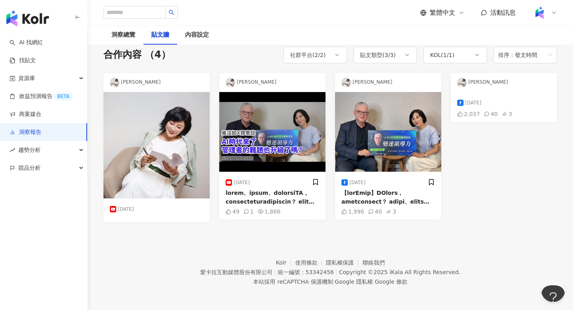
scroll to position [54, 0]
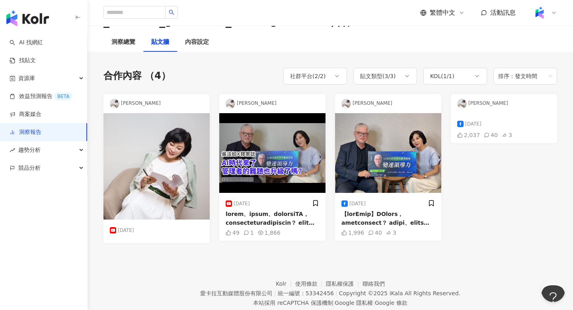
click at [194, 31] on div "洞察報告 巨思文化_新商業學校_郭憲誌老師變速領導力課程_202508_吳淡如Podcast合作 巨思文化_新商業學校_郭憲誌老師變速領導力課程_202508…" at bounding box center [331, 1] width 486 height 61
click at [194, 38] on div "內容設定" at bounding box center [197, 42] width 24 height 10
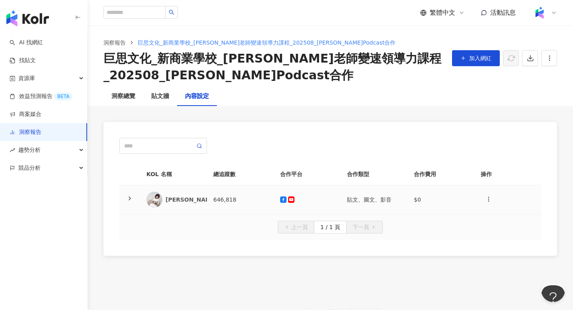
click at [192, 203] on div "[PERSON_NAME]" at bounding box center [174, 200] width 54 height 16
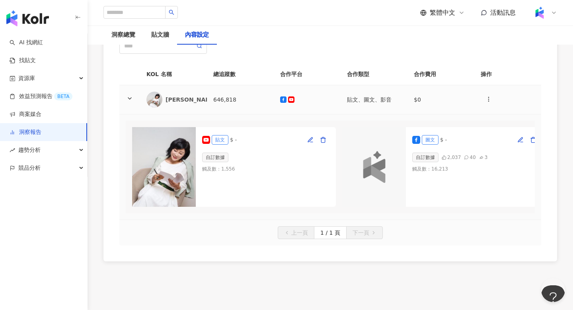
scroll to position [100, 0]
click at [322, 140] on icon "button" at bounding box center [323, 139] width 6 height 6
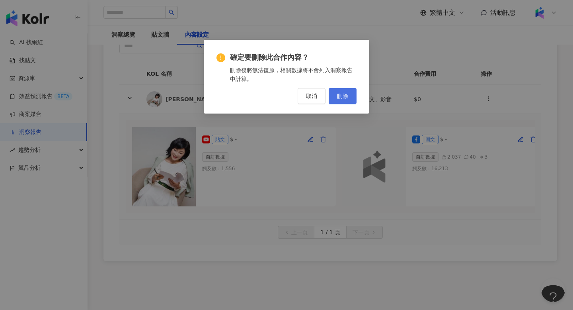
click at [338, 103] on button "刪除" at bounding box center [343, 96] width 28 height 16
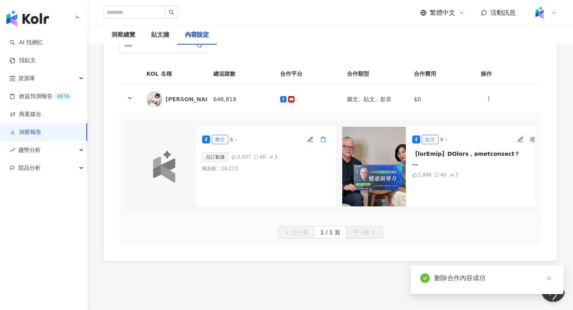
click at [324, 136] on button "button" at bounding box center [323, 139] width 13 height 13
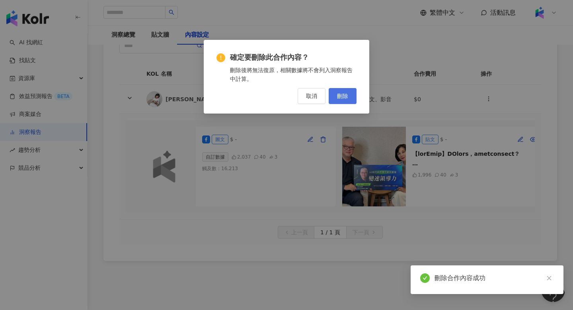
click at [338, 102] on button "刪除" at bounding box center [343, 96] width 28 height 16
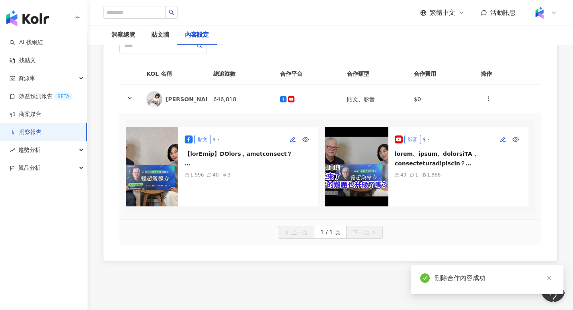
scroll to position [0, 0]
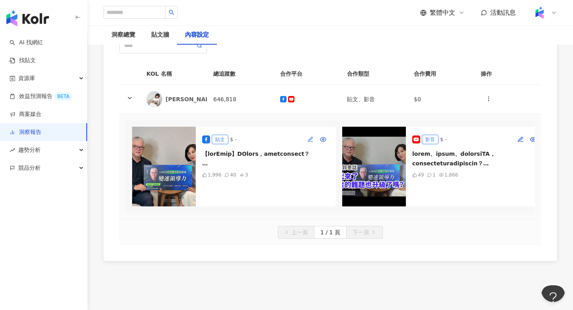
click at [309, 139] on icon "button" at bounding box center [310, 139] width 6 height 6
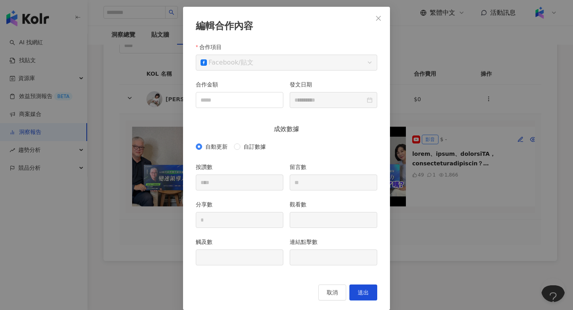
scroll to position [43, 0]
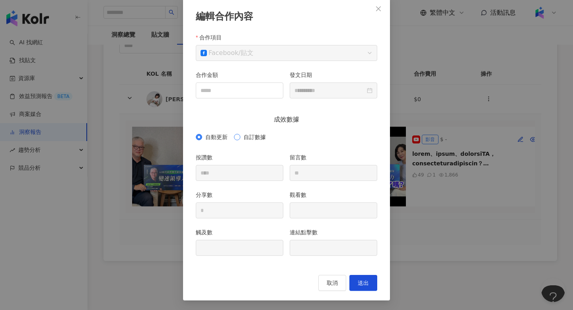
click at [242, 141] on span "自訂數據" at bounding box center [254, 137] width 29 height 9
click at [249, 176] on input "****" at bounding box center [239, 172] width 87 height 15
type input "****"
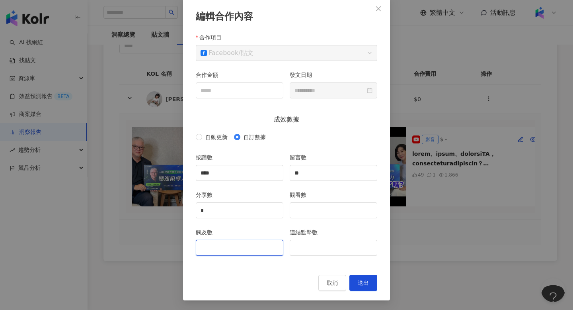
click at [255, 245] on input "觸及數" at bounding box center [239, 247] width 87 height 15
type input "*****"
click at [356, 285] on button "送出" at bounding box center [364, 283] width 28 height 16
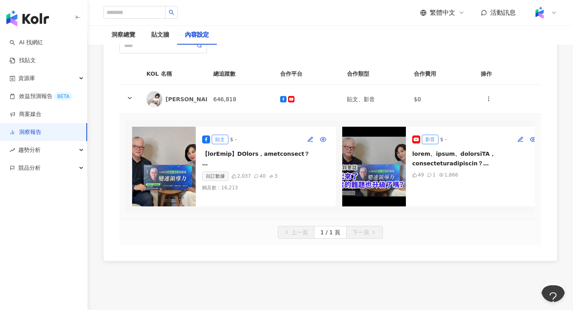
scroll to position [0, 18]
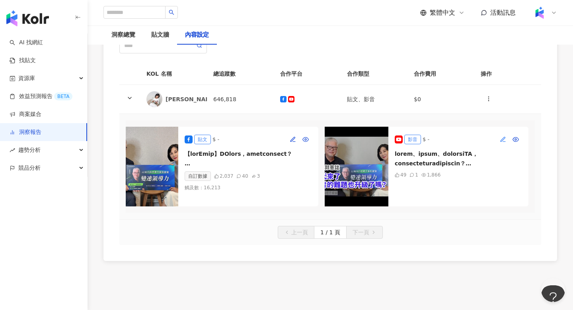
click at [502, 141] on icon "button" at bounding box center [503, 139] width 4 height 4
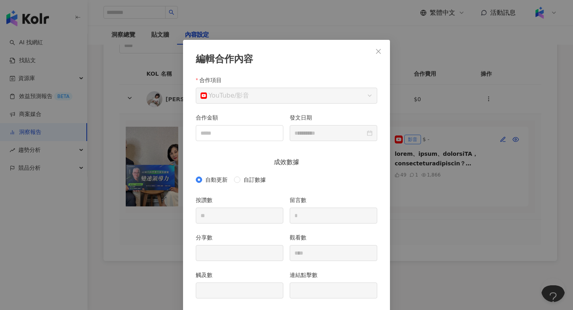
scroll to position [33, 0]
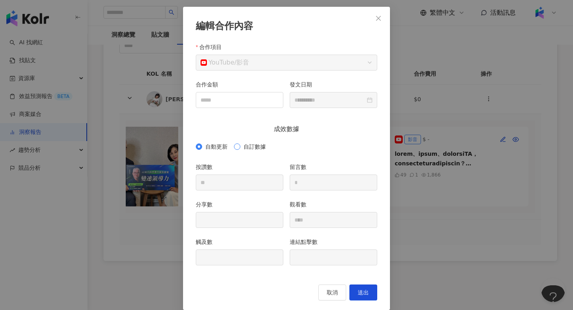
click at [248, 144] on span "自訂數據" at bounding box center [254, 146] width 29 height 9
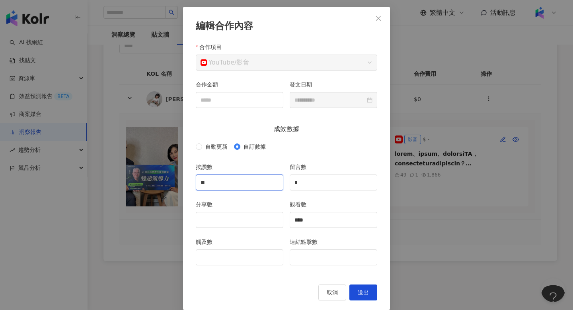
click at [240, 180] on input "**" at bounding box center [239, 182] width 87 height 15
type input "**"
click at [277, 238] on div "觸及數" at bounding box center [240, 243] width 88 height 12
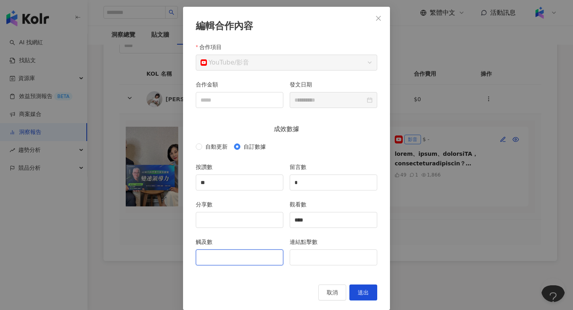
click at [252, 262] on input "觸及數" at bounding box center [239, 257] width 87 height 15
type input "****"
click at [319, 218] on input "****" at bounding box center [333, 219] width 87 height 15
click at [283, 273] on div "觸及數 ****" at bounding box center [240, 255] width 94 height 37
click at [354, 290] on button "送出" at bounding box center [364, 292] width 28 height 16
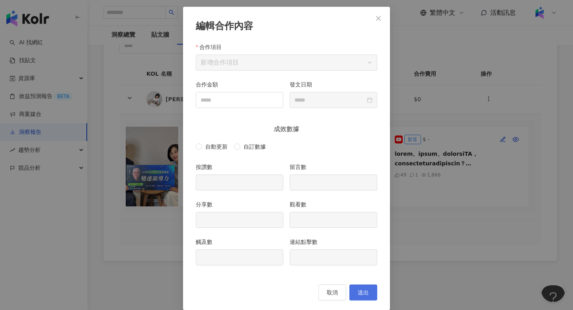
type input "**"
type input "*"
type input "****"
type input "**********"
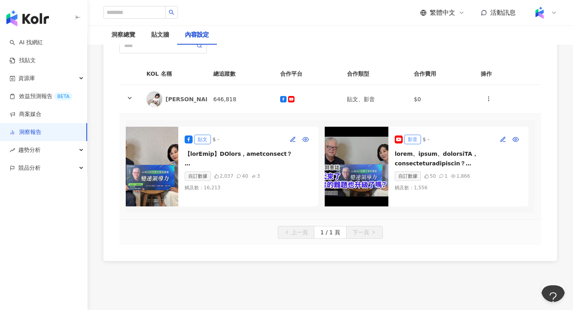
scroll to position [0, 0]
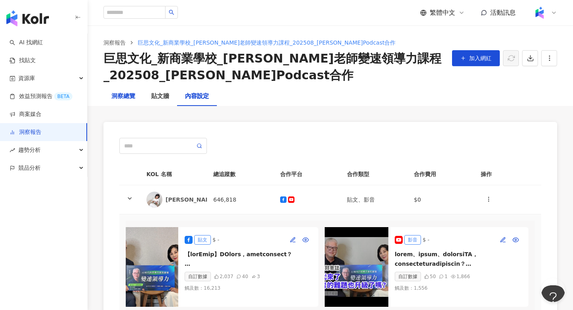
click at [129, 98] on div "洞察總覽" at bounding box center [123, 97] width 24 height 10
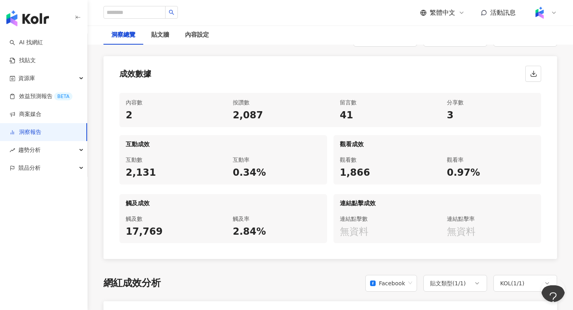
scroll to position [358, 0]
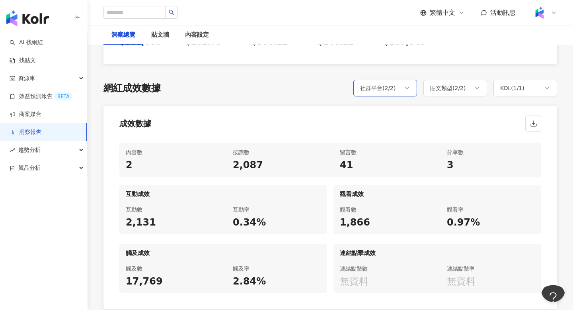
click at [404, 90] on icon at bounding box center [407, 88] width 6 height 6
click at [330, 124] on div "成效數據" at bounding box center [331, 121] width 454 height 30
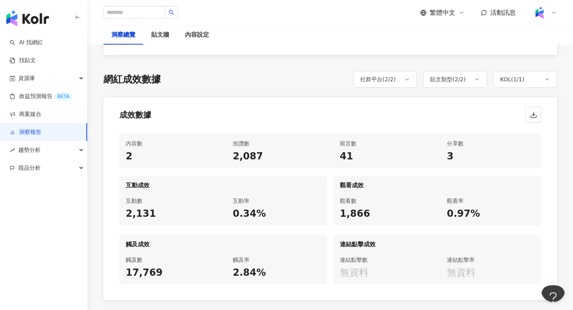
scroll to position [358, 0]
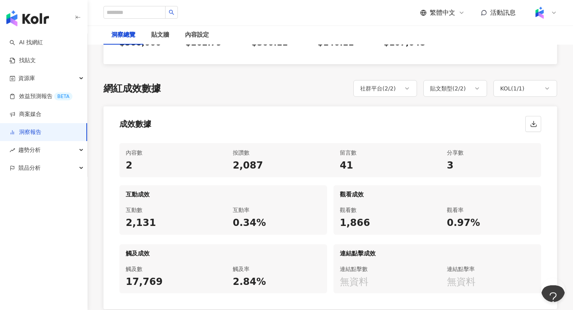
click at [401, 86] on div "社群平台 ( 2 / 2 )" at bounding box center [386, 88] width 64 height 17
click at [371, 128] on span "Facebook" at bounding box center [385, 131] width 33 height 9
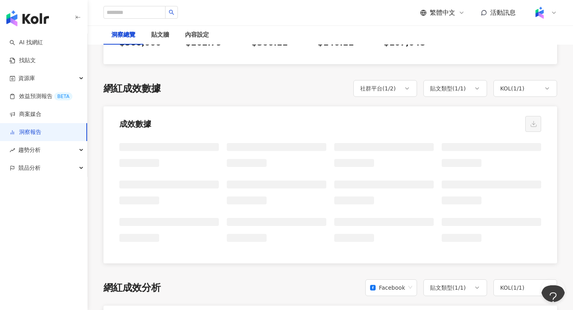
click at [339, 126] on div "成效數據" at bounding box center [331, 121] width 454 height 30
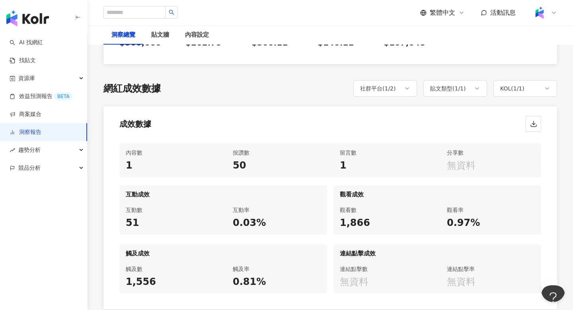
scroll to position [385, 0]
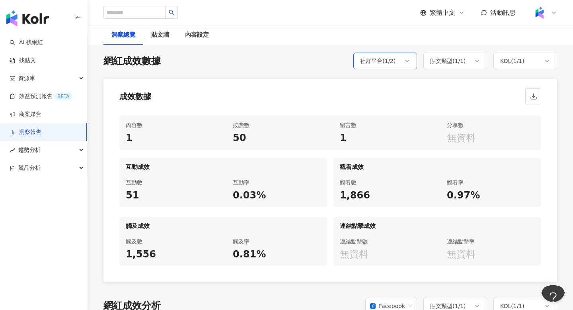
click at [385, 62] on div "社群平台 ( 1 / 2 )" at bounding box center [378, 61] width 36 height 10
click at [365, 112] on label "YouTube" at bounding box center [385, 118] width 45 height 14
click at [370, 117] on span "YouTube" at bounding box center [383, 118] width 29 height 9
click at [370, 107] on span "Facebook" at bounding box center [385, 104] width 33 height 9
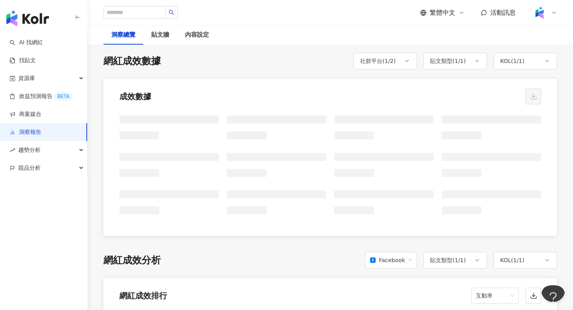
click at [340, 103] on div "成效數據" at bounding box center [331, 94] width 454 height 30
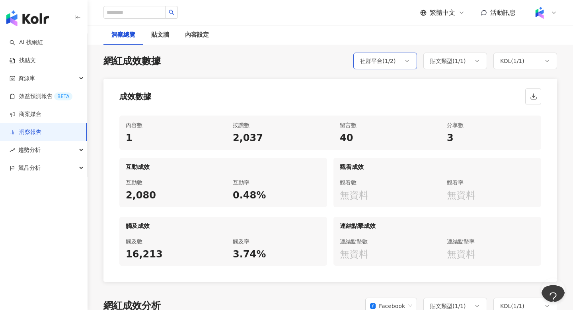
click at [381, 68] on div "社群平台 ( 1 / 2 )" at bounding box center [386, 61] width 64 height 17
click at [373, 120] on span "YouTube" at bounding box center [383, 118] width 29 height 9
click at [369, 102] on span "Facebook" at bounding box center [385, 104] width 33 height 9
click at [336, 96] on div "成效數據" at bounding box center [331, 94] width 454 height 30
click at [366, 69] on div "社群平台 ( 1 / 2 )" at bounding box center [386, 61] width 64 height 17
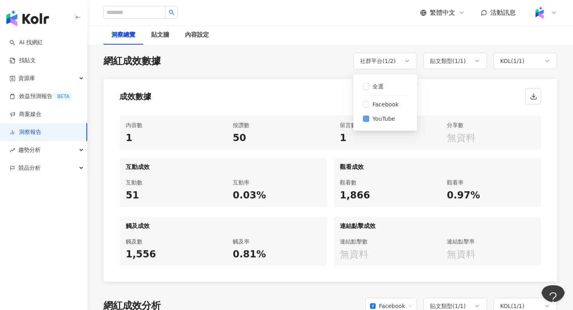
click at [371, 119] on span "YouTube" at bounding box center [383, 118] width 29 height 9
click at [371, 106] on span "Facebook" at bounding box center [385, 104] width 33 height 9
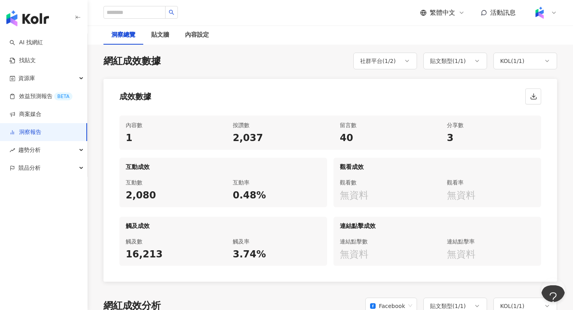
click at [317, 83] on div "成效數據" at bounding box center [331, 94] width 454 height 30
click at [373, 64] on div "社群平台 ( 1 / 2 )" at bounding box center [378, 61] width 36 height 10
click at [374, 87] on span "全選" at bounding box center [378, 86] width 18 height 9
click at [303, 96] on div "成效數據" at bounding box center [331, 94] width 454 height 30
click at [387, 58] on div "社群平台 ( 2 / 2 )" at bounding box center [378, 61] width 36 height 10
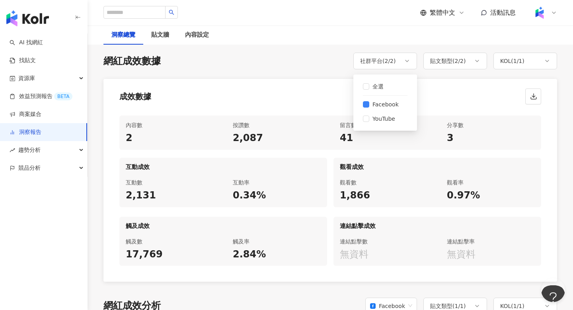
click at [333, 99] on div "成效數據" at bounding box center [331, 94] width 454 height 30
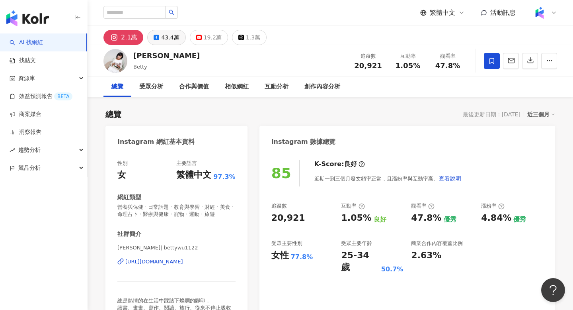
click at [170, 35] on div "43.4萬" at bounding box center [170, 37] width 18 height 11
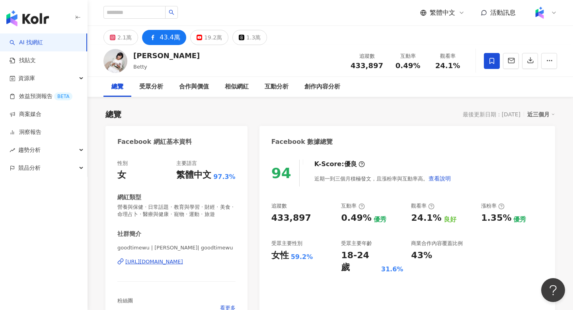
click at [362, 67] on span "433,897" at bounding box center [367, 65] width 33 height 8
copy span "433,897"
click at [197, 35] on icon at bounding box center [200, 38] width 6 height 6
